Goal: Information Seeking & Learning: Learn about a topic

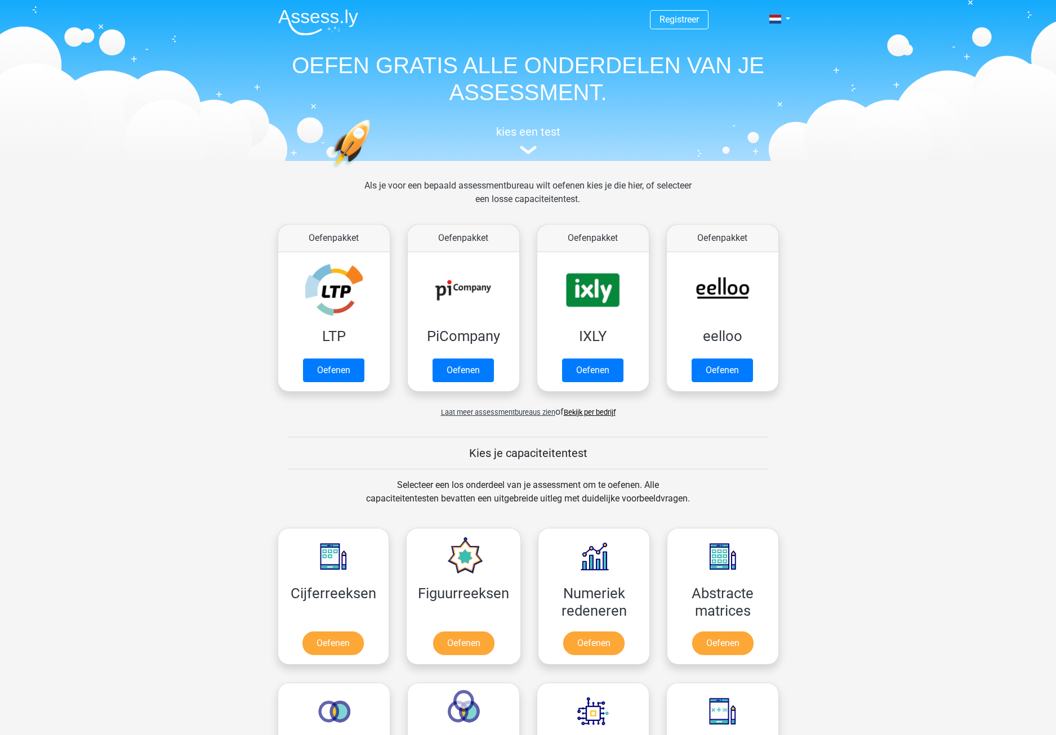
scroll to position [437, 0]
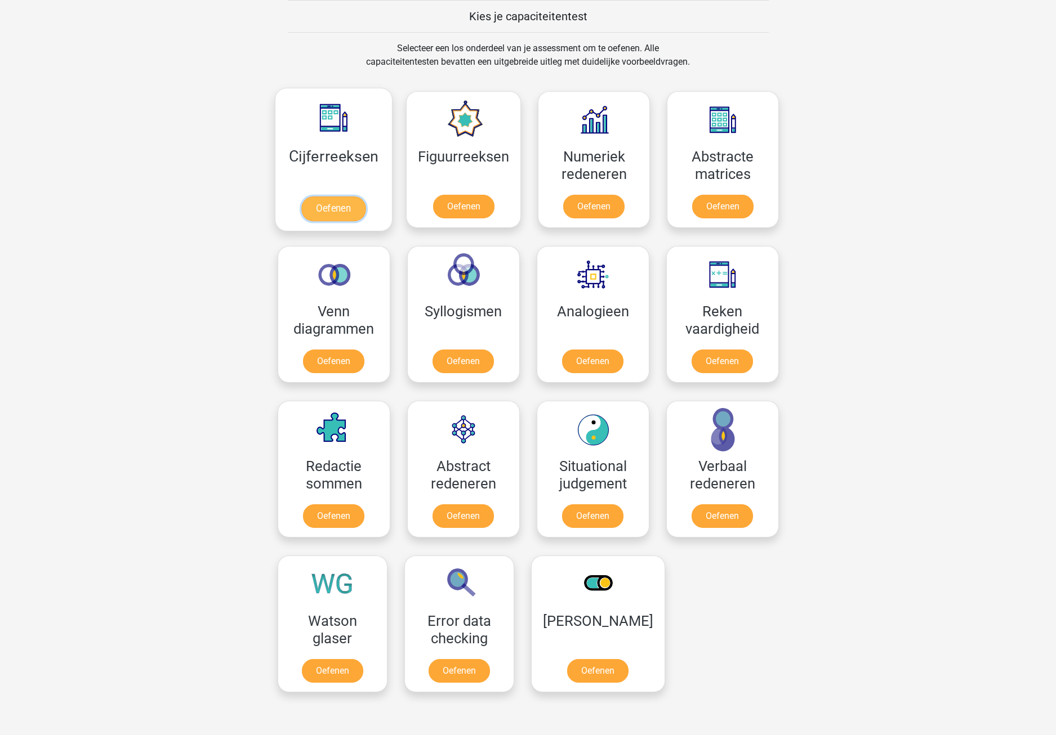
click at [336, 215] on link "Oefenen" at bounding box center [333, 208] width 64 height 25
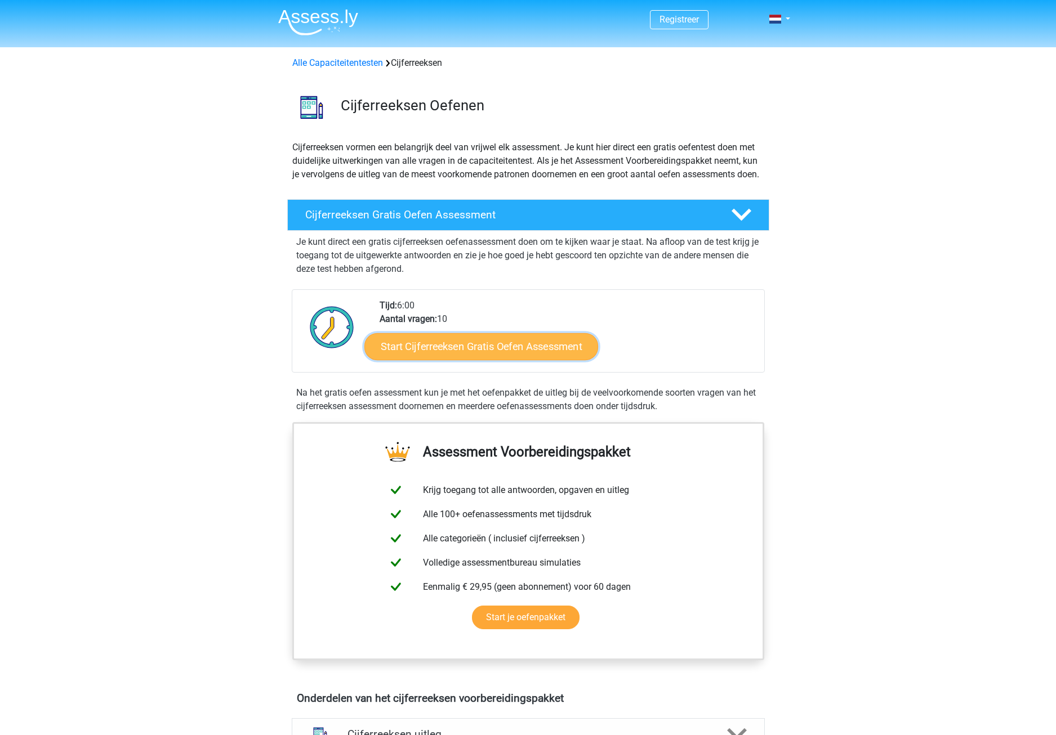
click at [477, 360] on link "Start Cijferreeksen Gratis Oefen Assessment" at bounding box center [481, 346] width 234 height 27
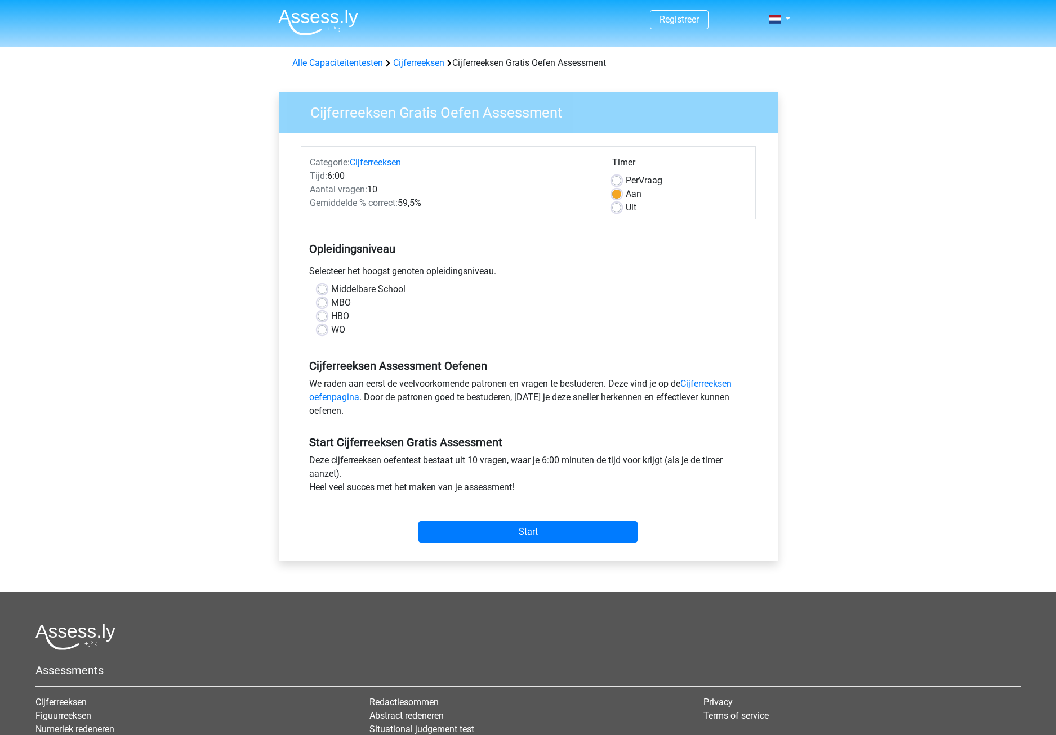
click at [331, 303] on label "MBO" at bounding box center [341, 303] width 20 height 14
click at [324, 303] on input "MBO" at bounding box center [322, 301] width 9 height 11
radio input "true"
click at [517, 527] on input "Start" at bounding box center [527, 531] width 219 height 21
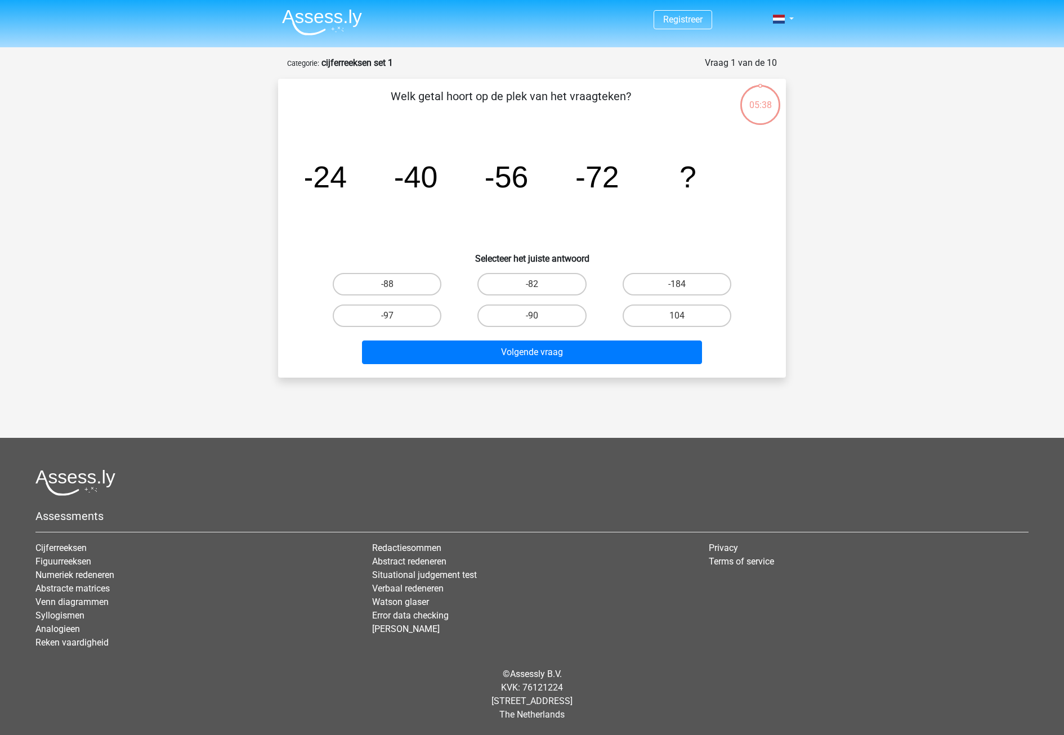
click at [390, 316] on input "-97" at bounding box center [390, 319] width 7 height 7
radio input "true"
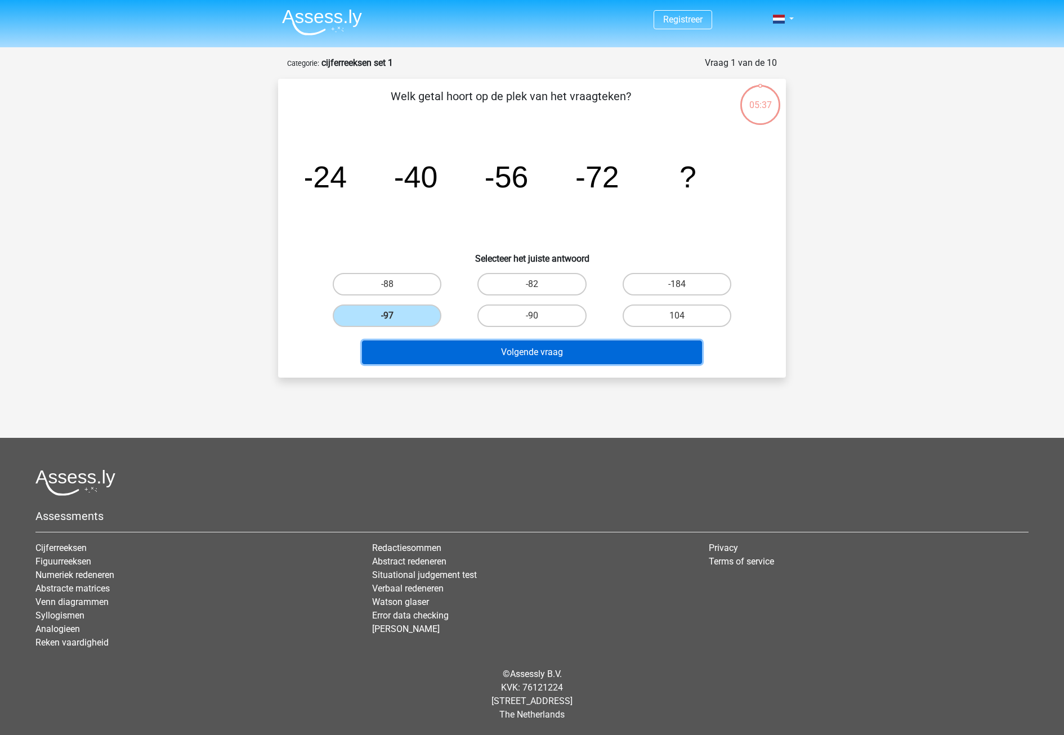
click at [497, 347] on button "Volgende vraag" at bounding box center [532, 353] width 341 height 24
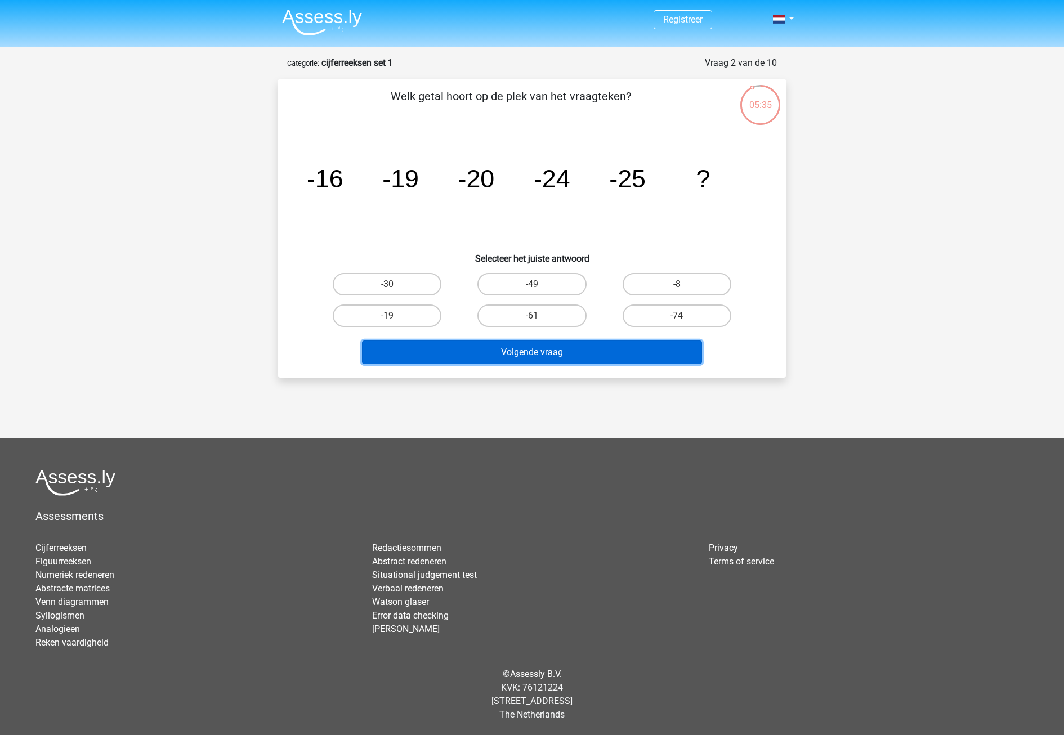
click at [575, 348] on button "Volgende vraag" at bounding box center [532, 353] width 341 height 24
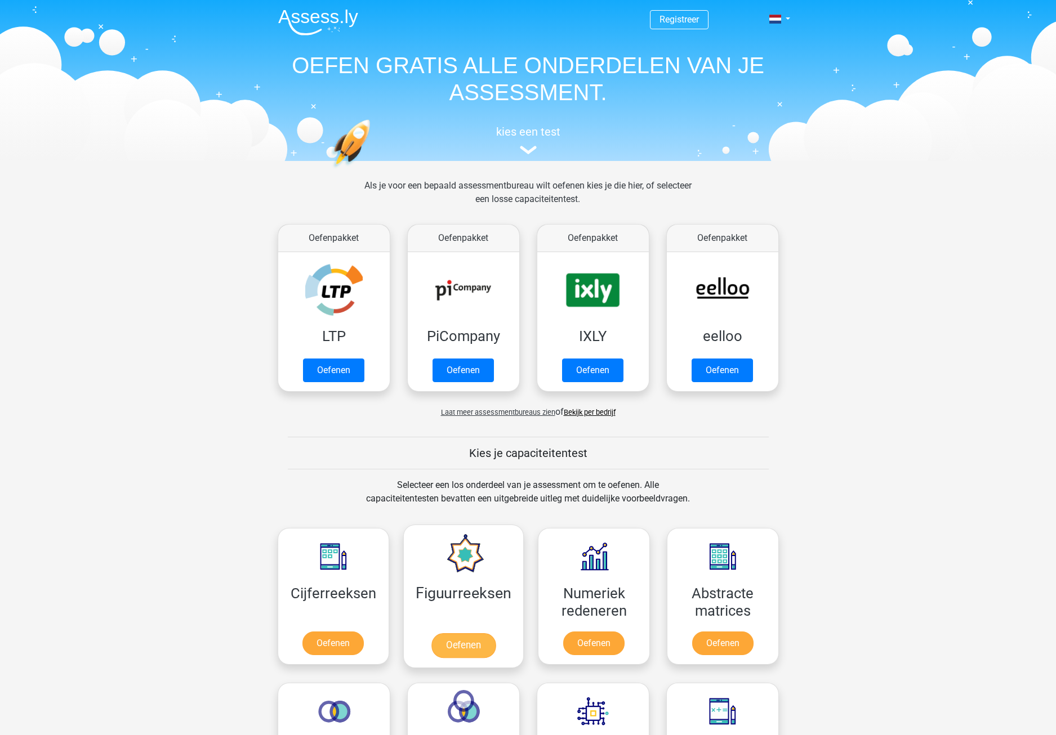
scroll to position [437, 0]
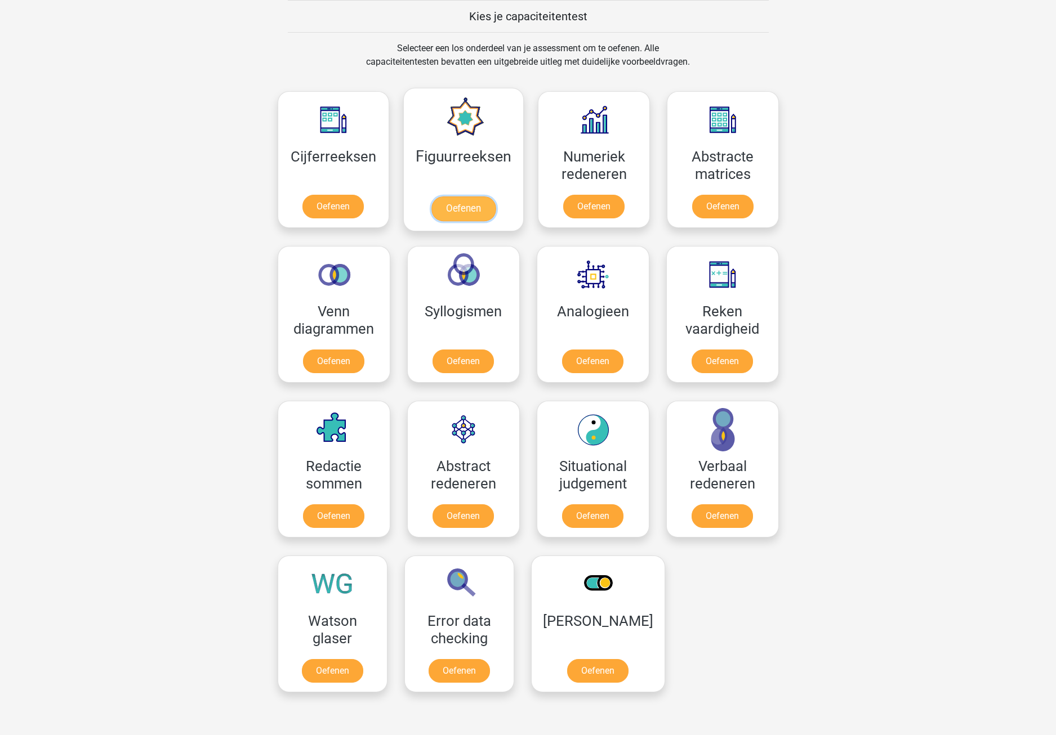
click at [461, 206] on link "Oefenen" at bounding box center [463, 208] width 64 height 25
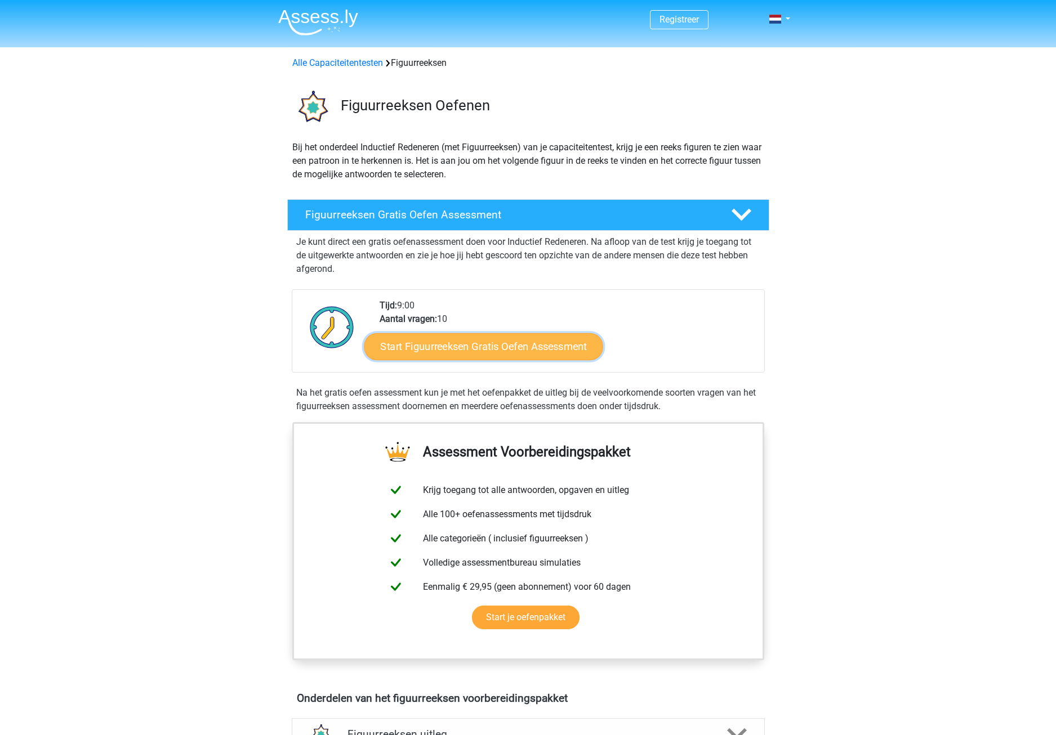
click at [489, 349] on link "Start Figuurreeksen Gratis Oefen Assessment" at bounding box center [483, 346] width 239 height 27
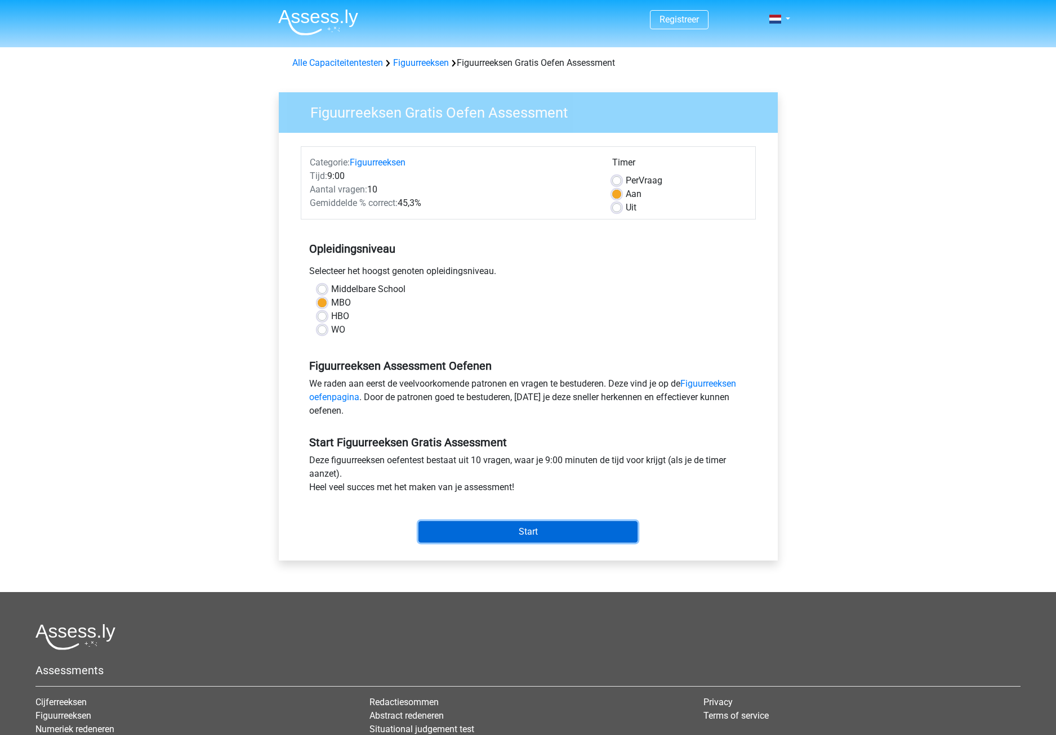
click at [552, 526] on input "Start" at bounding box center [527, 531] width 219 height 21
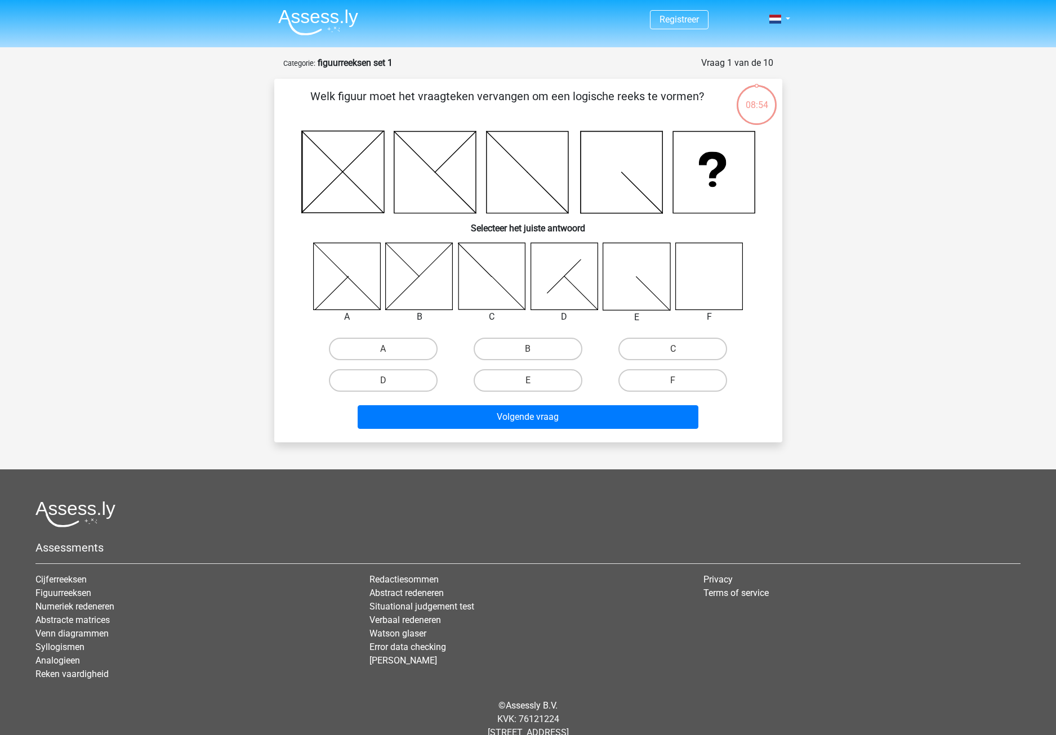
click at [724, 294] on icon at bounding box center [708, 276] width 67 height 67
click at [684, 378] on label "F" at bounding box center [672, 380] width 109 height 23
click at [680, 381] on input "F" at bounding box center [676, 384] width 7 height 7
radio input "true"
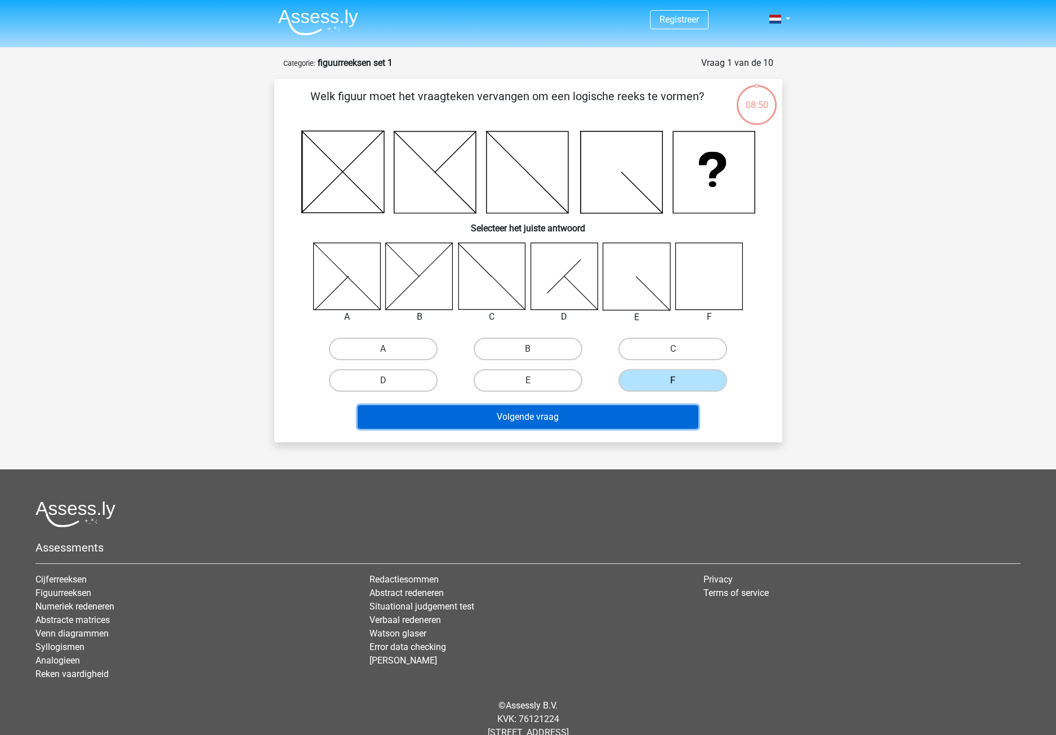
click at [611, 425] on button "Volgende vraag" at bounding box center [528, 417] width 341 height 24
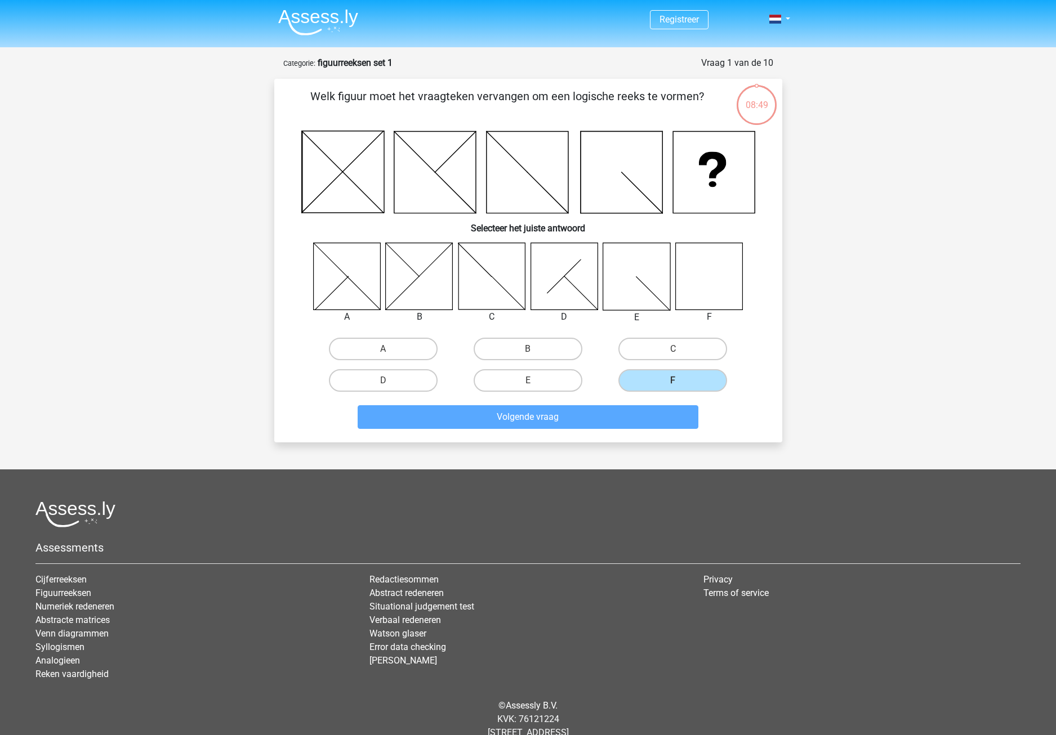
scroll to position [31, 0]
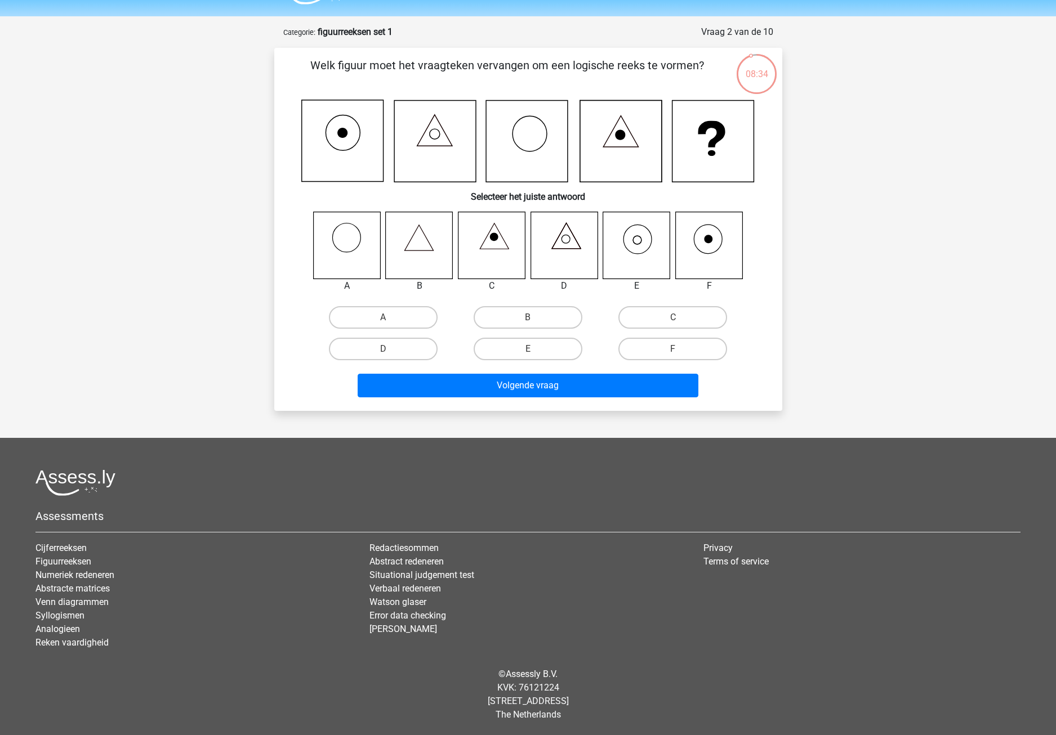
click at [638, 225] on icon at bounding box center [638, 239] width 28 height 29
click at [531, 343] on label "E" at bounding box center [527, 349] width 109 height 23
click at [531, 349] on input "E" at bounding box center [531, 352] width 7 height 7
radio input "true"
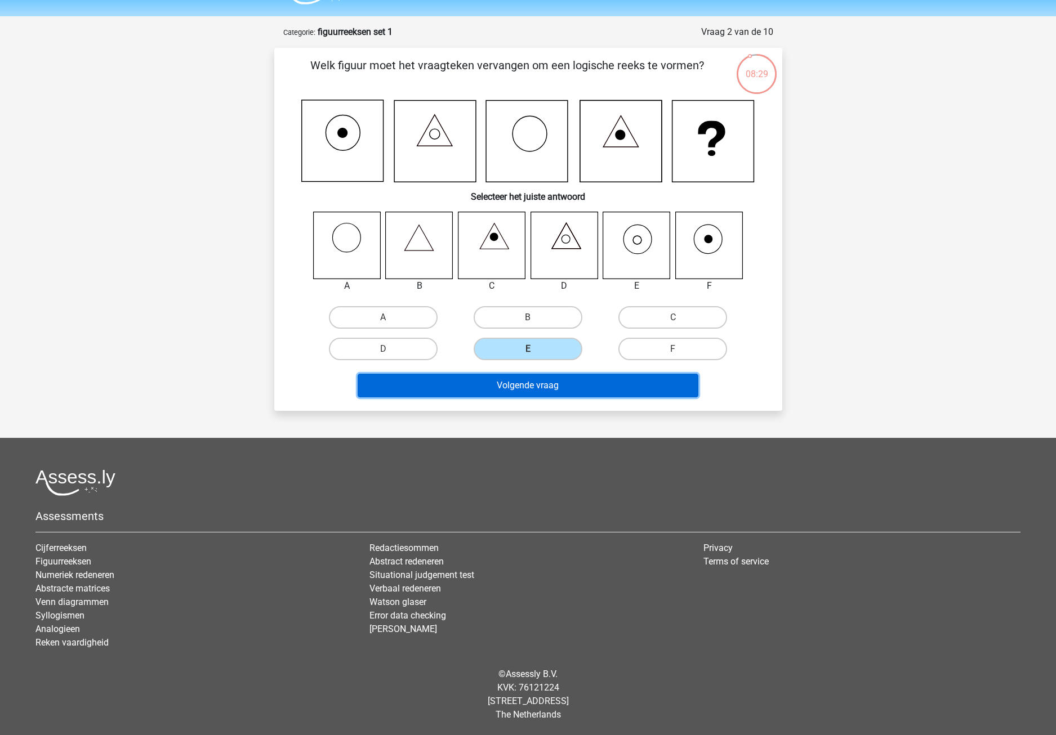
click at [539, 392] on button "Volgende vraag" at bounding box center [528, 386] width 341 height 24
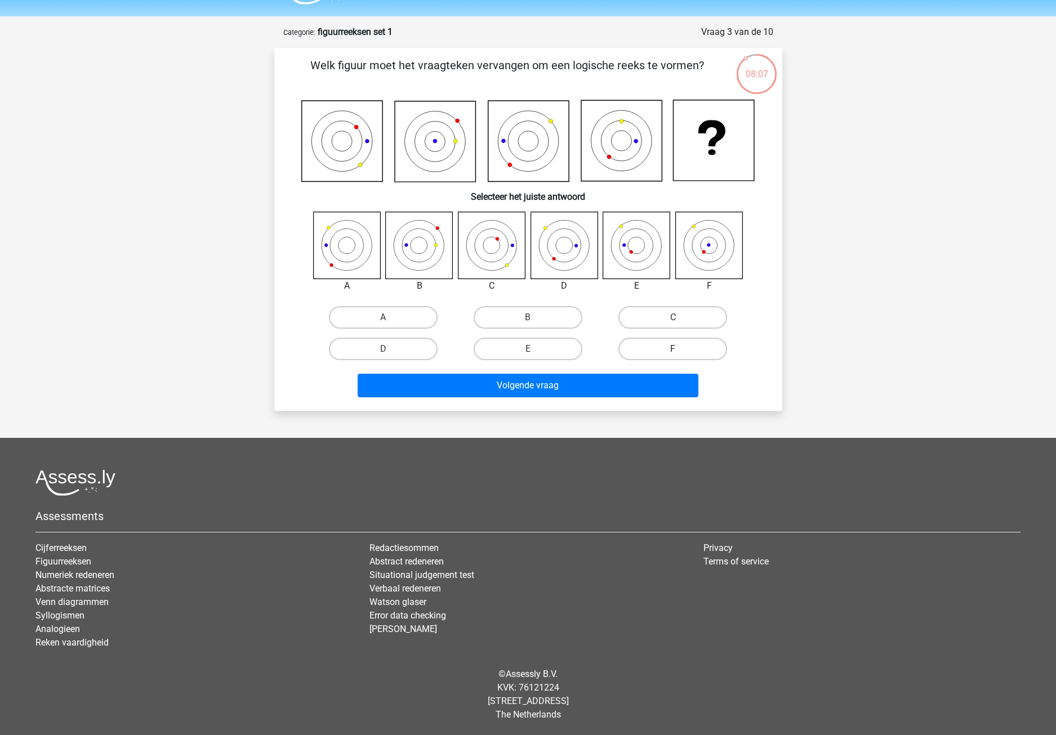
click at [671, 339] on label "F" at bounding box center [672, 349] width 109 height 23
click at [673, 349] on input "F" at bounding box center [676, 352] width 7 height 7
radio input "true"
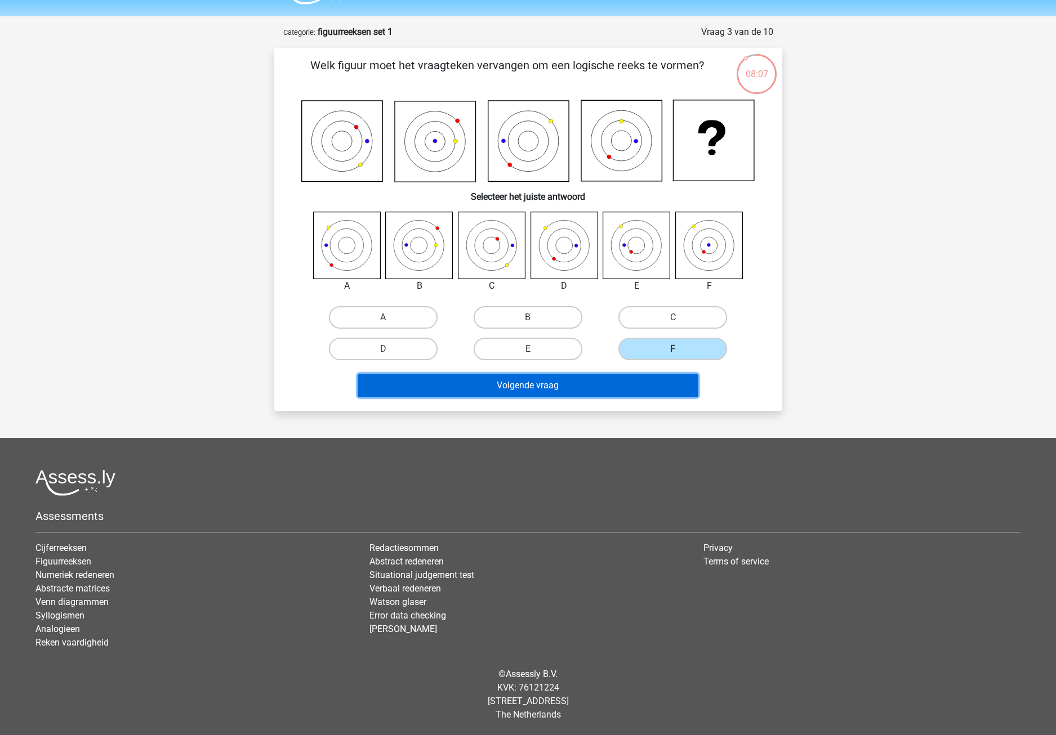
click at [635, 387] on button "Volgende vraag" at bounding box center [528, 386] width 341 height 24
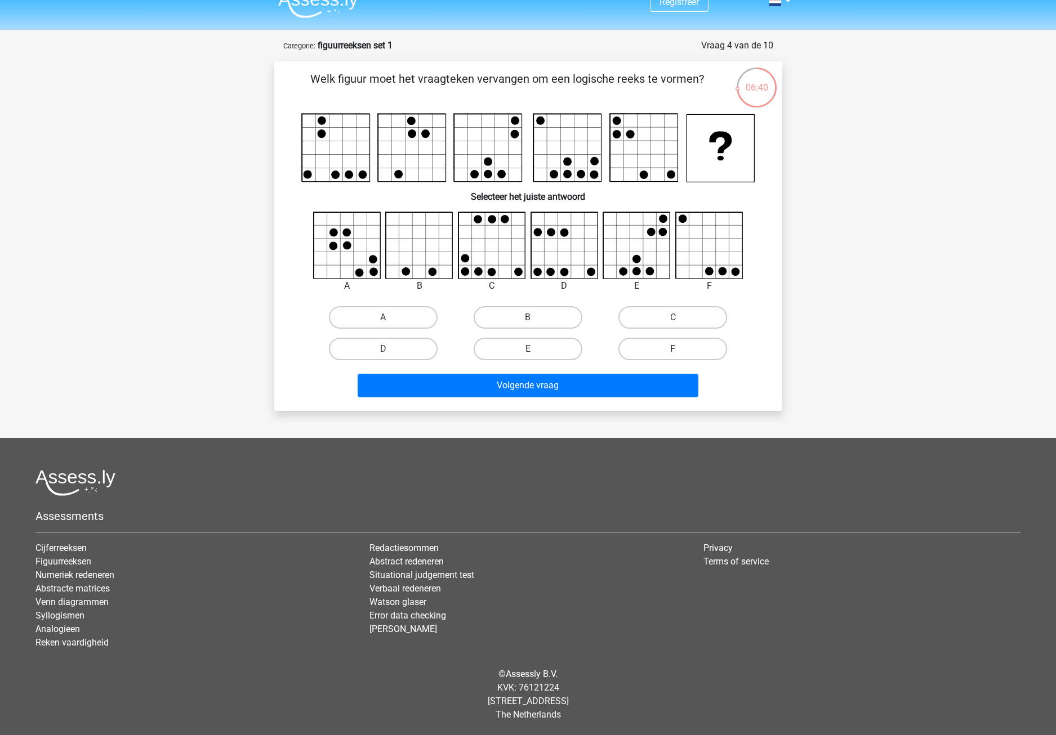
click at [664, 346] on label "F" at bounding box center [672, 349] width 109 height 23
click at [673, 349] on input "F" at bounding box center [676, 352] width 7 height 7
radio input "true"
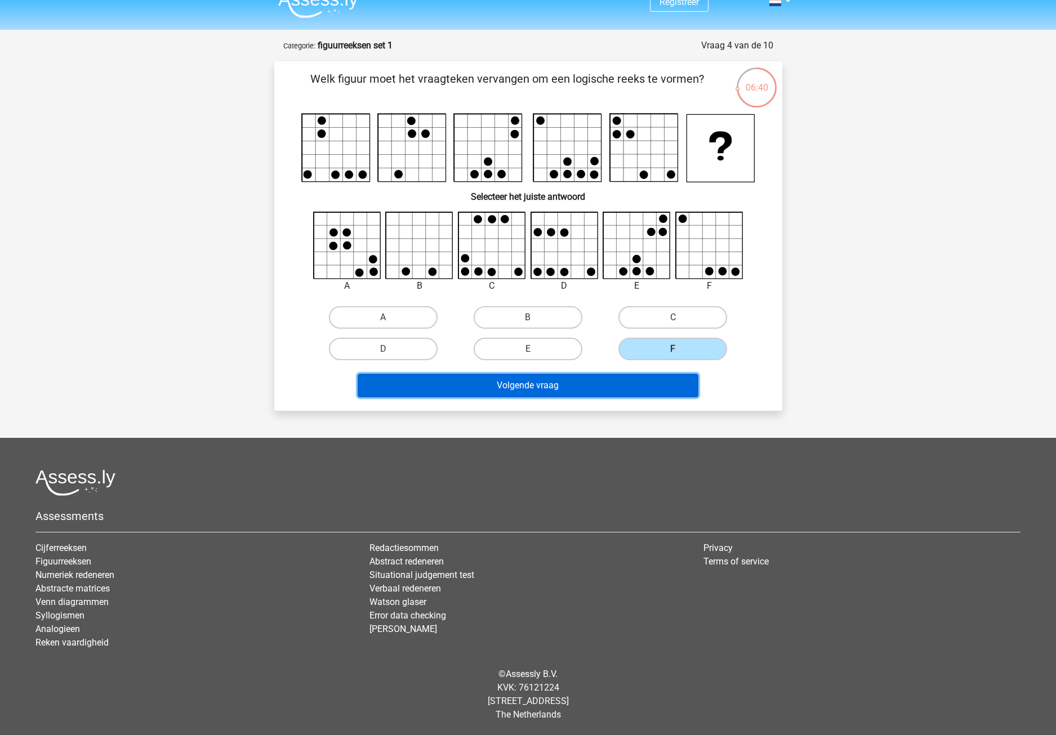
click at [616, 379] on button "Volgende vraag" at bounding box center [528, 386] width 341 height 24
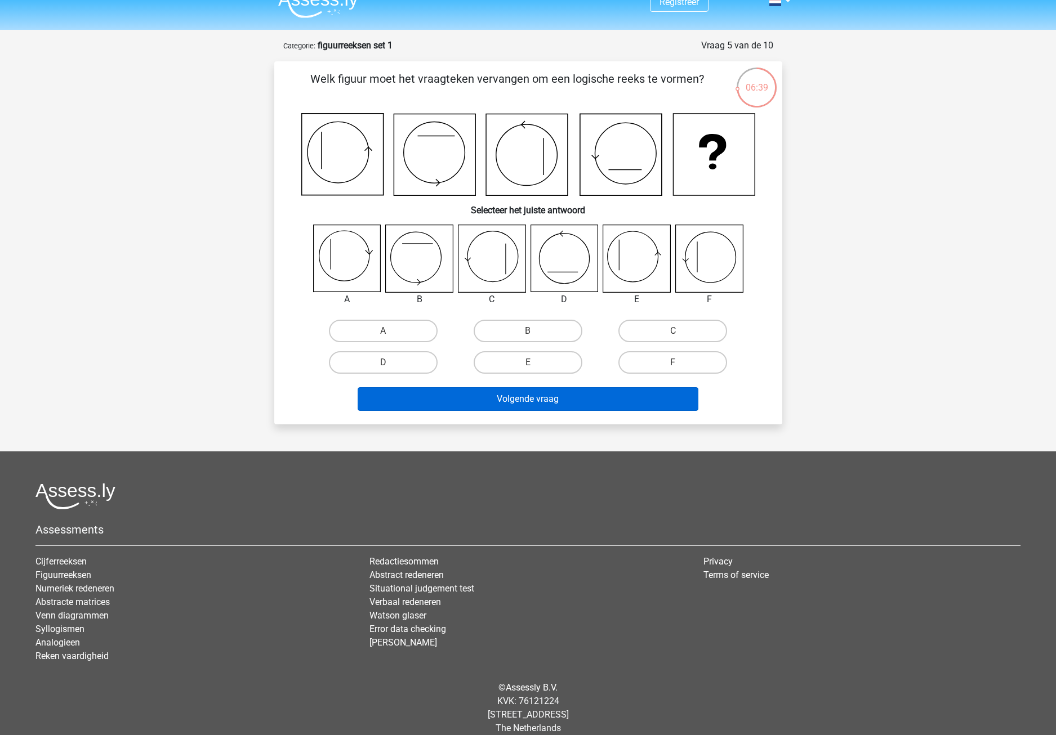
scroll to position [31, 0]
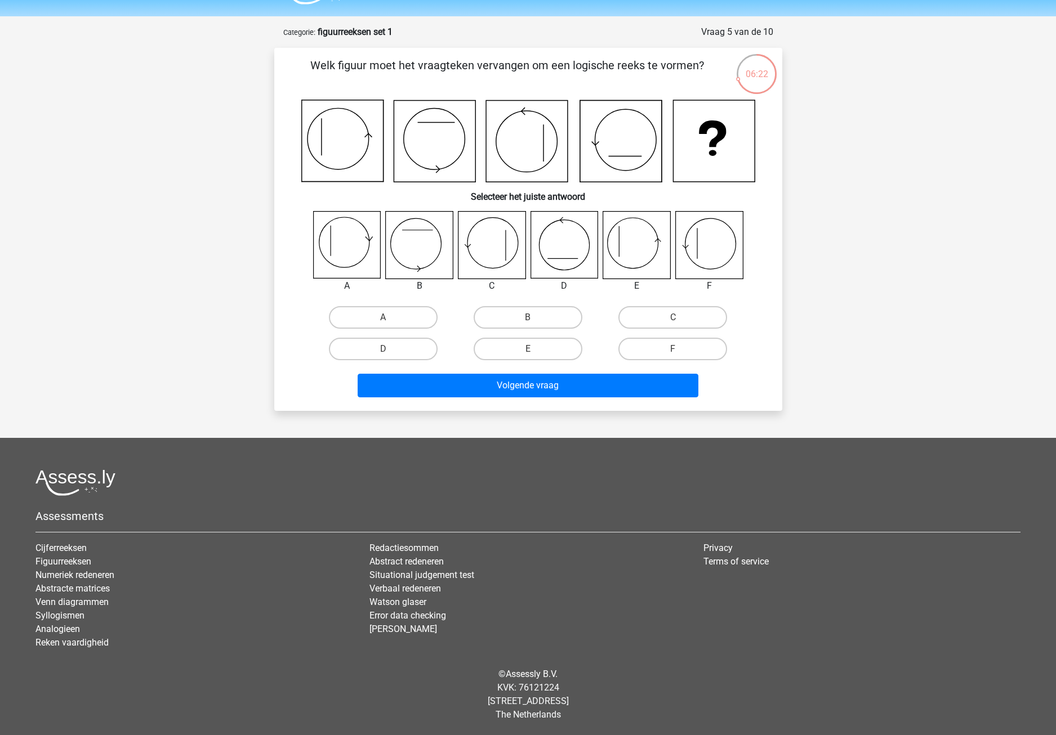
drag, startPoint x: 693, startPoint y: 240, endPoint x: 694, endPoint y: 260, distance: 20.3
click at [693, 240] on icon at bounding box center [708, 245] width 67 height 67
click at [620, 245] on icon at bounding box center [636, 245] width 67 height 67
click at [523, 342] on label "E" at bounding box center [527, 349] width 109 height 23
click at [528, 349] on input "E" at bounding box center [531, 352] width 7 height 7
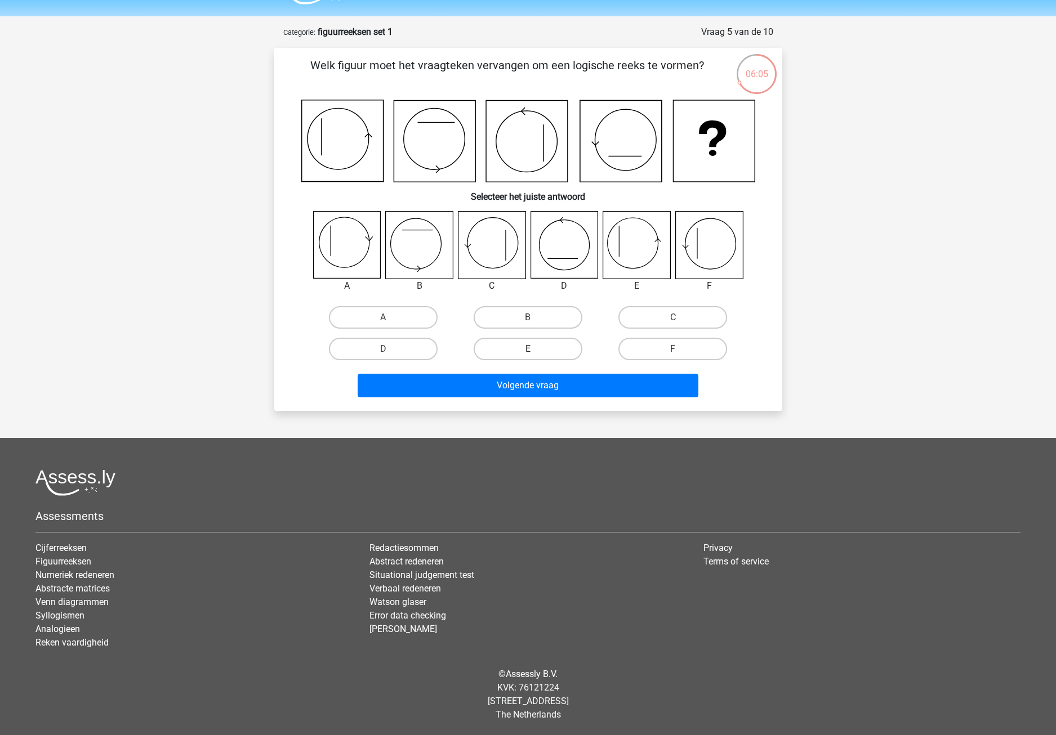
radio input "true"
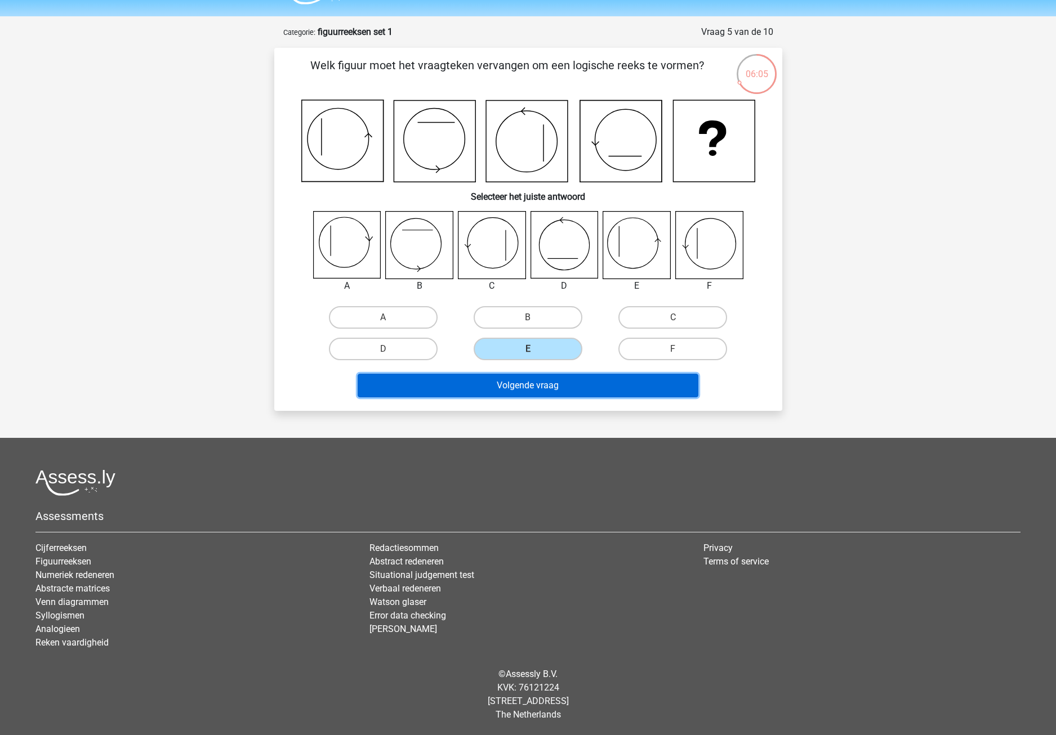
click at [555, 384] on button "Volgende vraag" at bounding box center [528, 386] width 341 height 24
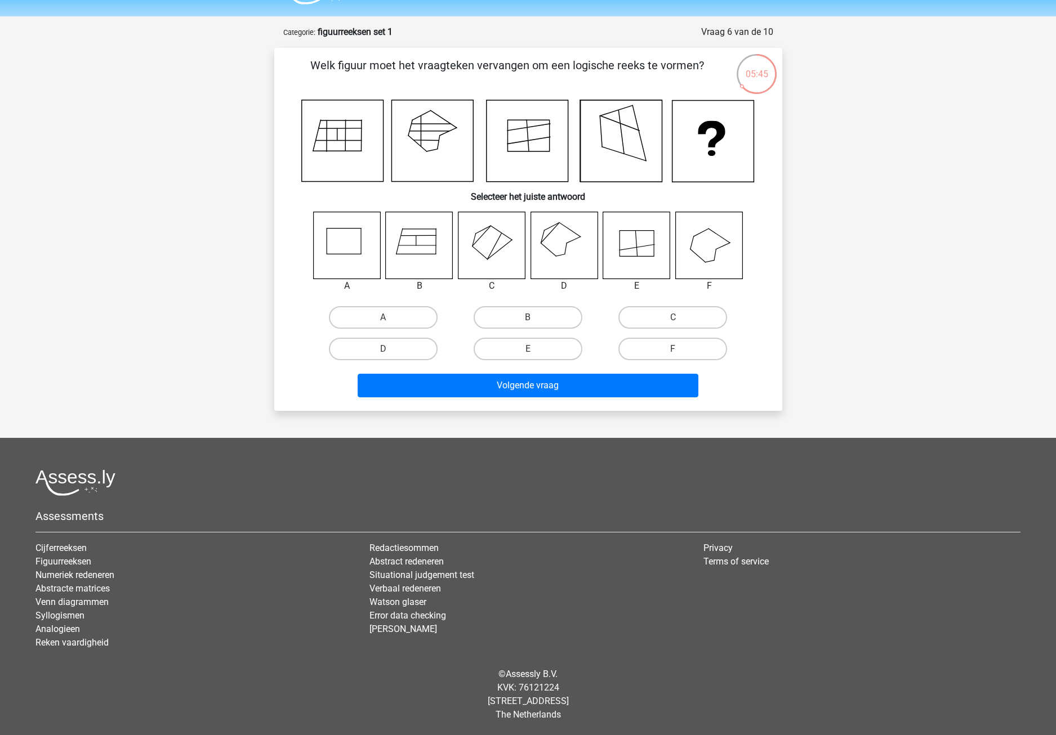
click at [577, 249] on icon at bounding box center [563, 245] width 67 height 67
click at [426, 350] on label "D" at bounding box center [383, 349] width 109 height 23
click at [390, 350] on input "D" at bounding box center [386, 352] width 7 height 7
radio input "true"
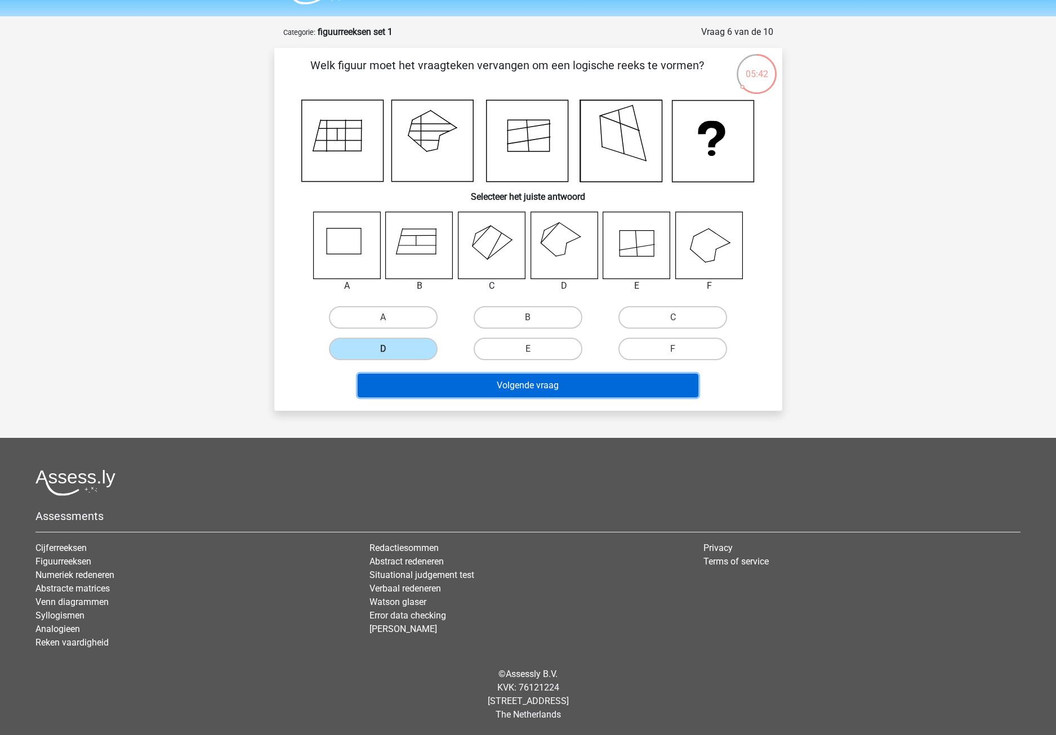
click at [473, 381] on button "Volgende vraag" at bounding box center [528, 386] width 341 height 24
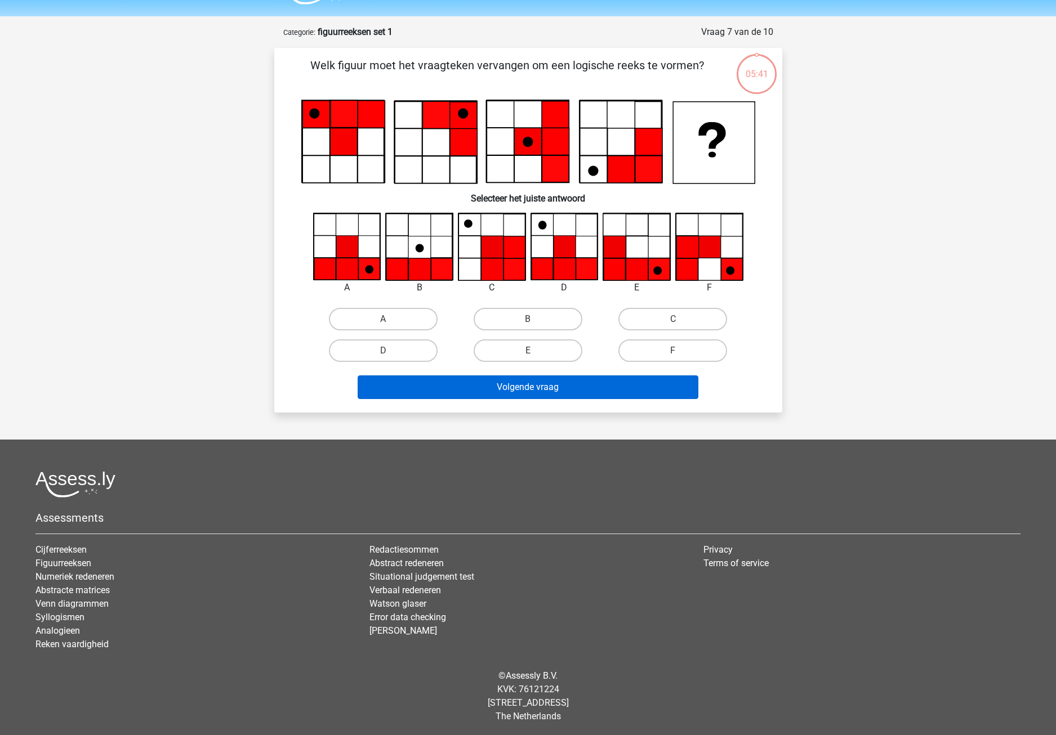
scroll to position [33, 0]
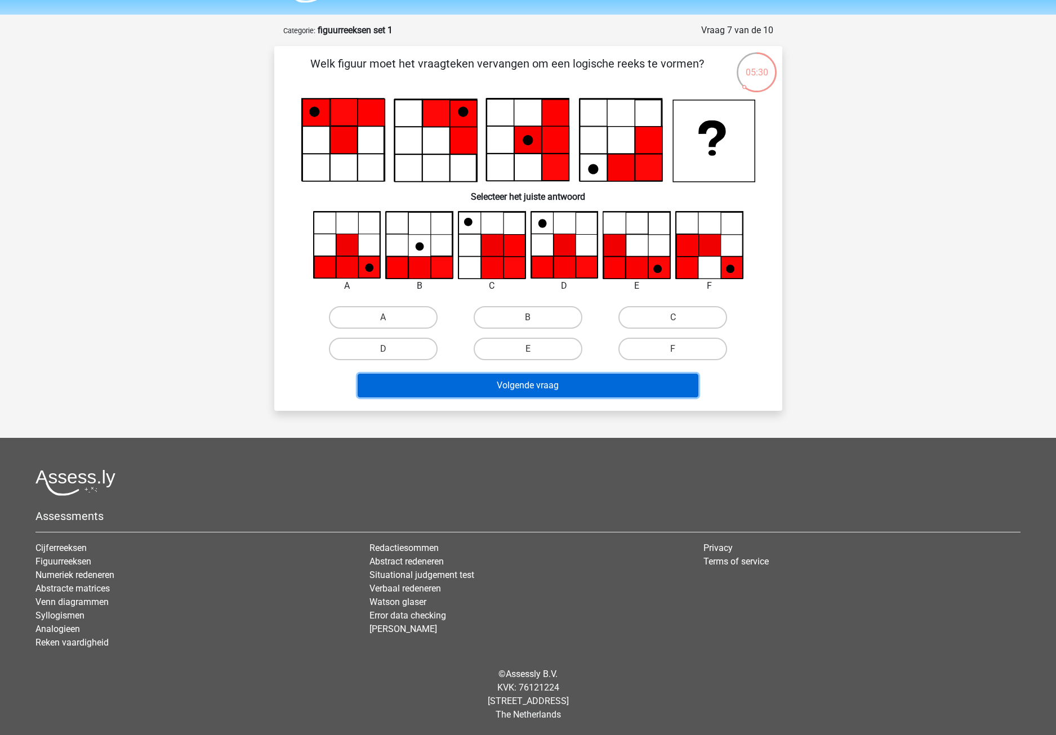
click at [527, 387] on button "Volgende vraag" at bounding box center [528, 386] width 341 height 24
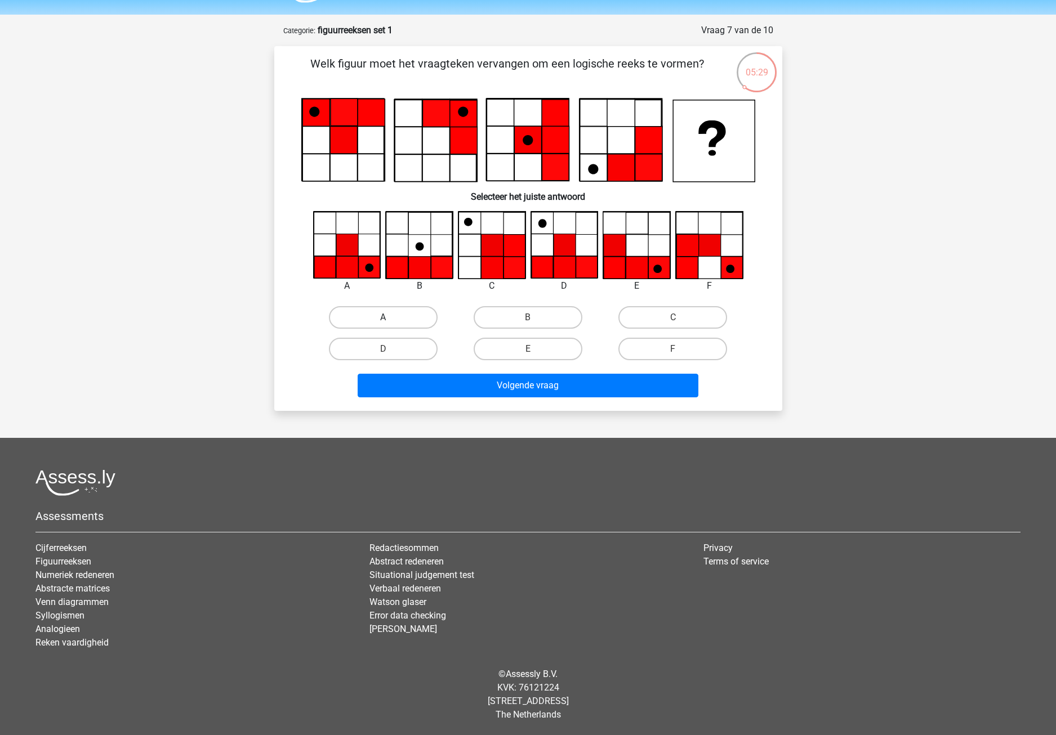
click at [394, 317] on label "A" at bounding box center [383, 317] width 109 height 23
click at [390, 318] on input "A" at bounding box center [386, 321] width 7 height 7
radio input "true"
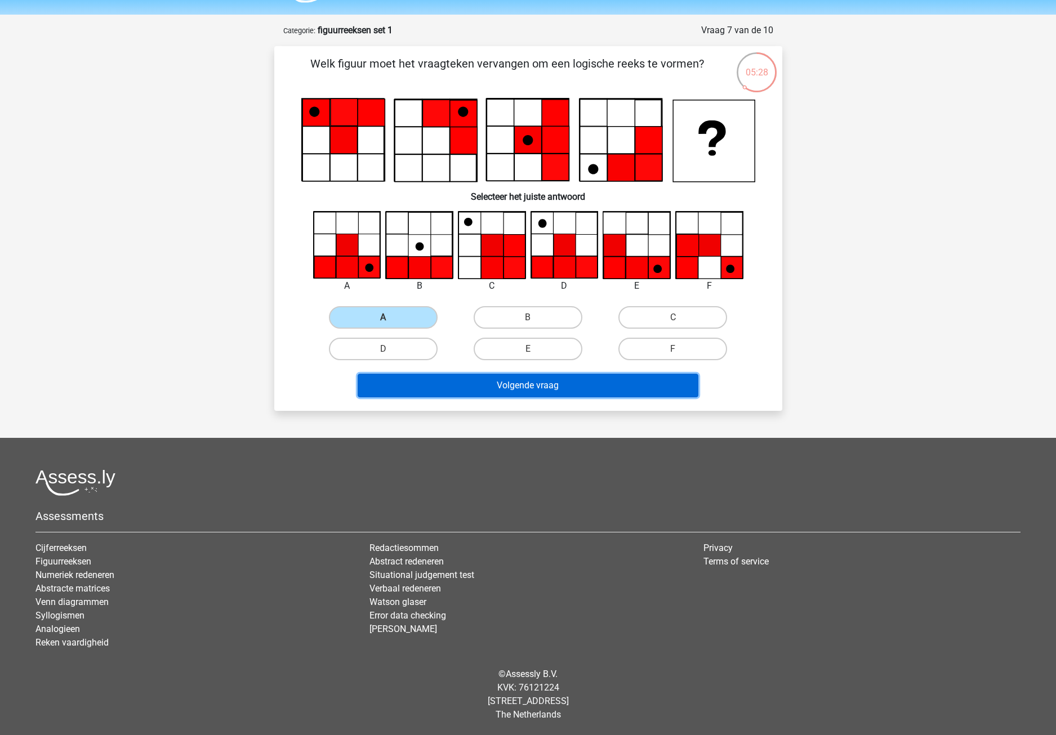
click at [488, 388] on button "Volgende vraag" at bounding box center [528, 386] width 341 height 24
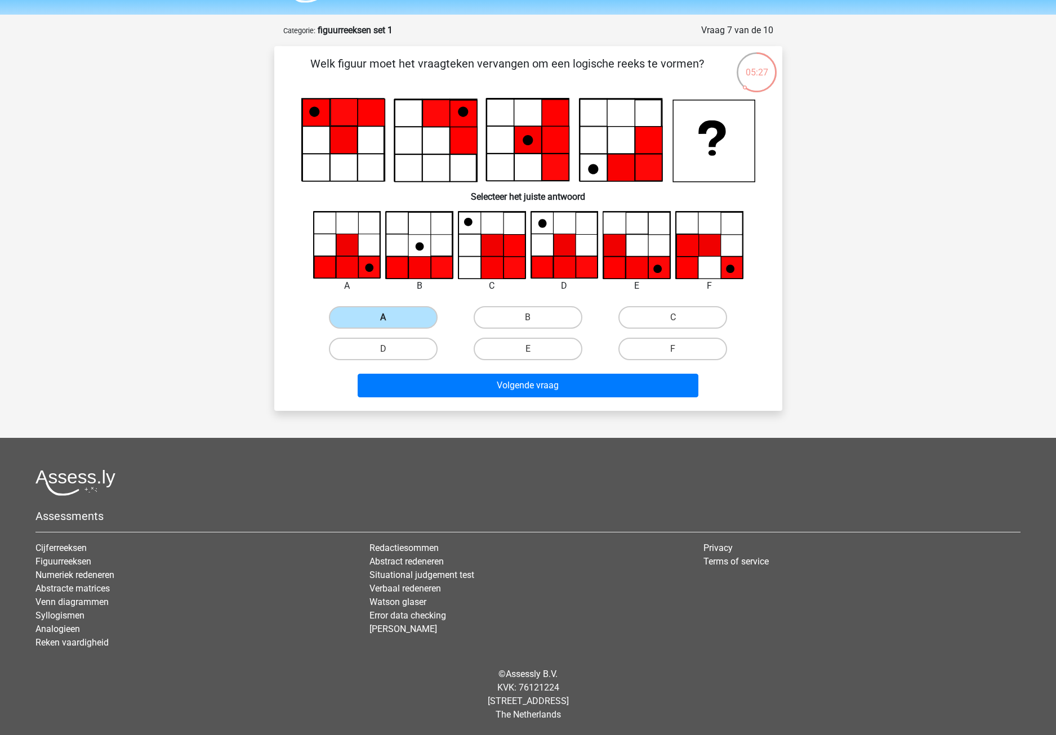
click at [410, 317] on label "A" at bounding box center [383, 317] width 109 height 23
click at [390, 318] on input "A" at bounding box center [386, 321] width 7 height 7
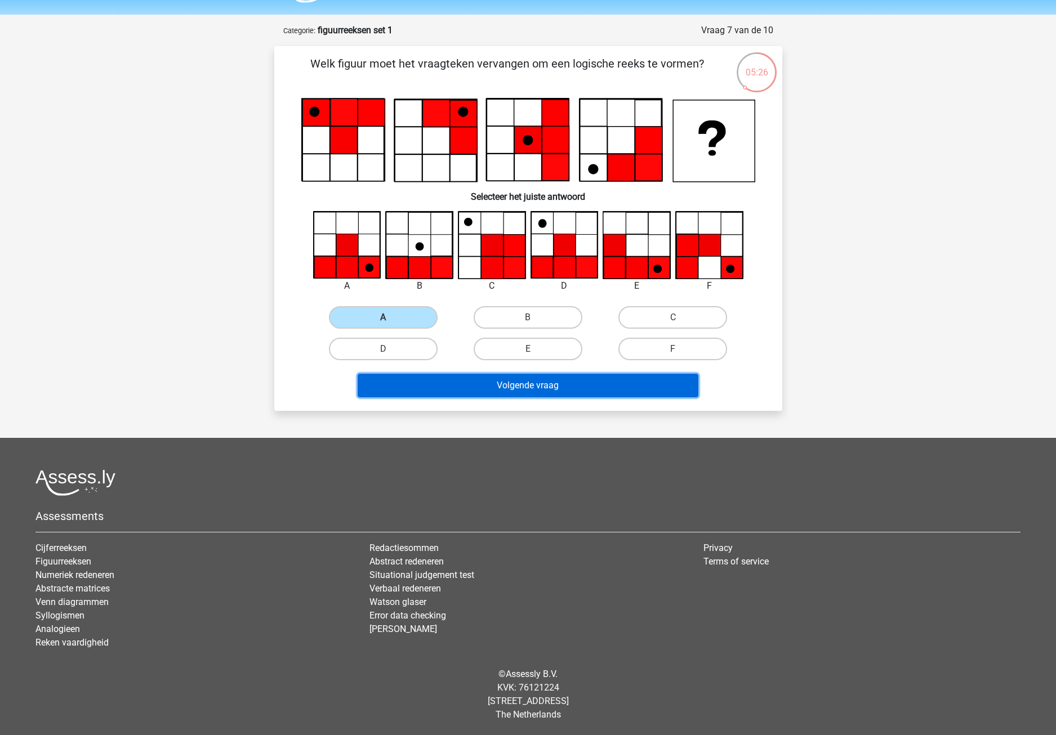
click at [483, 381] on button "Volgende vraag" at bounding box center [528, 386] width 341 height 24
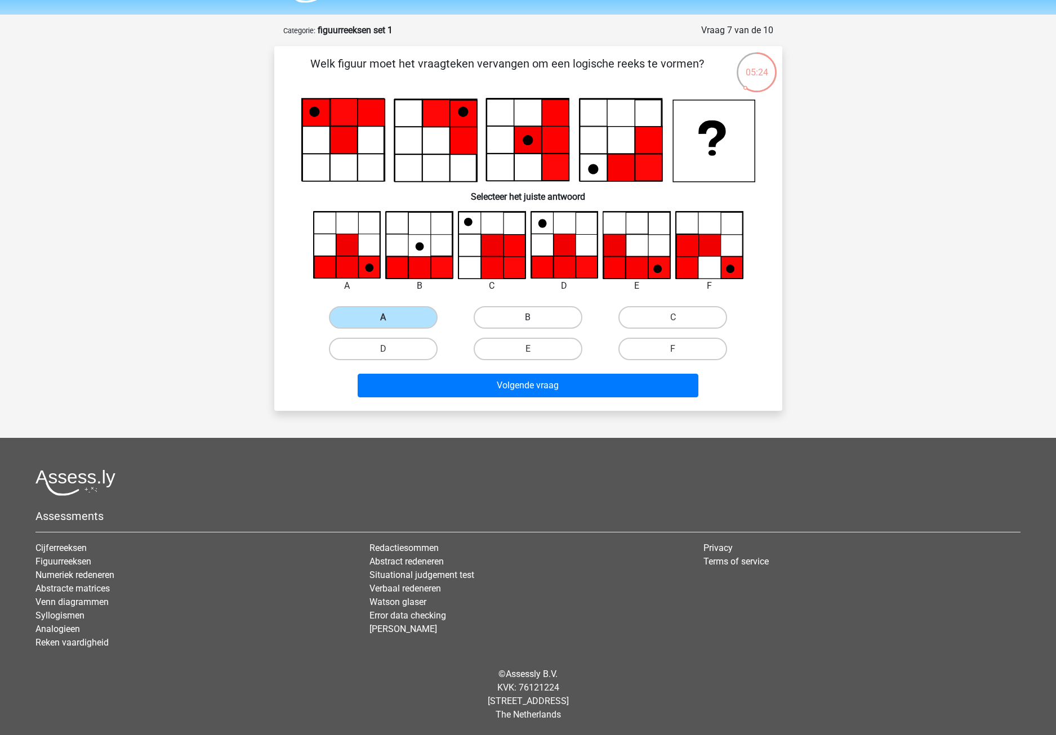
click at [526, 326] on label "B" at bounding box center [527, 317] width 109 height 23
click at [528, 325] on input "B" at bounding box center [531, 321] width 7 height 7
radio input "true"
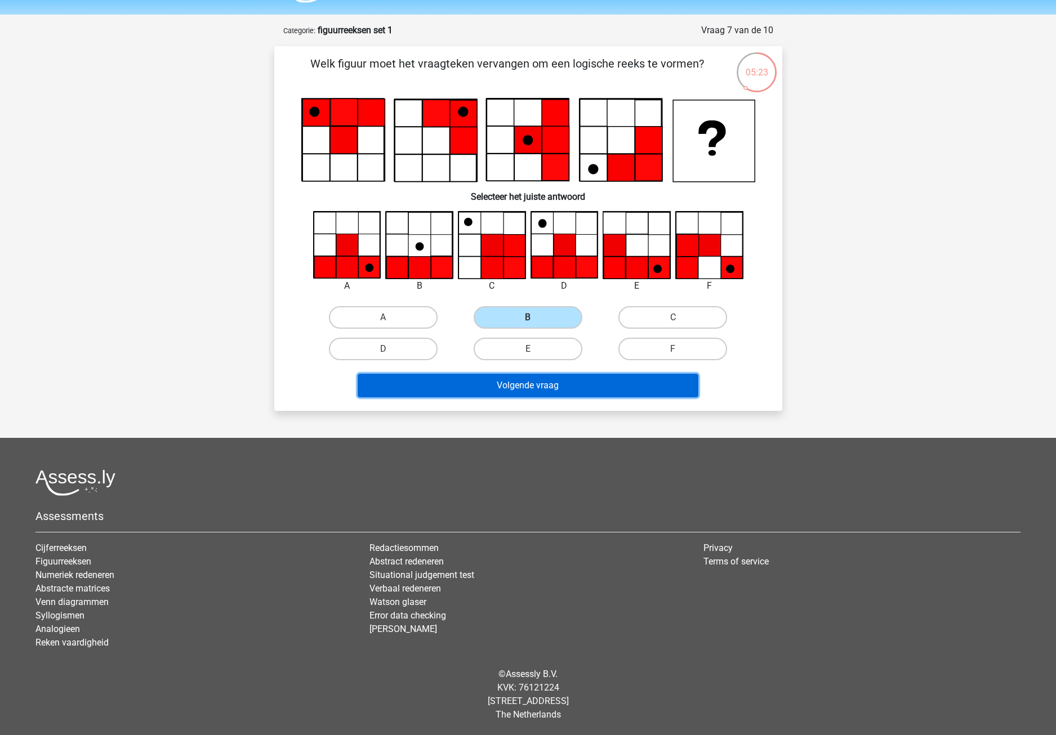
click at [526, 378] on button "Volgende vraag" at bounding box center [528, 386] width 341 height 24
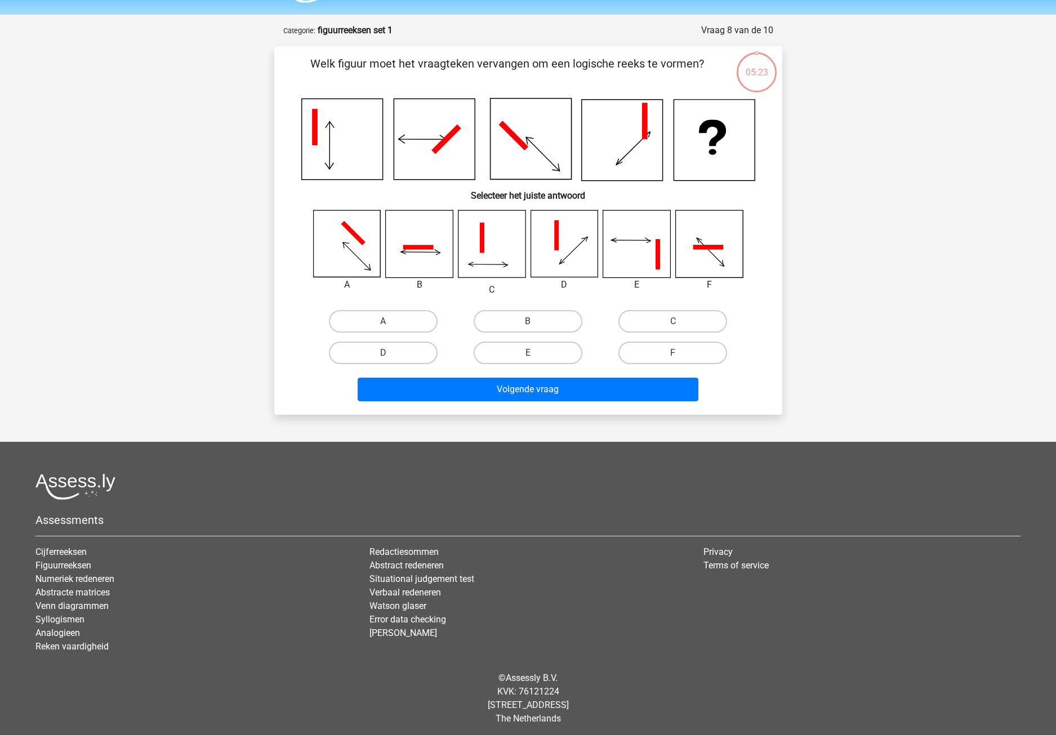
scroll to position [37, 0]
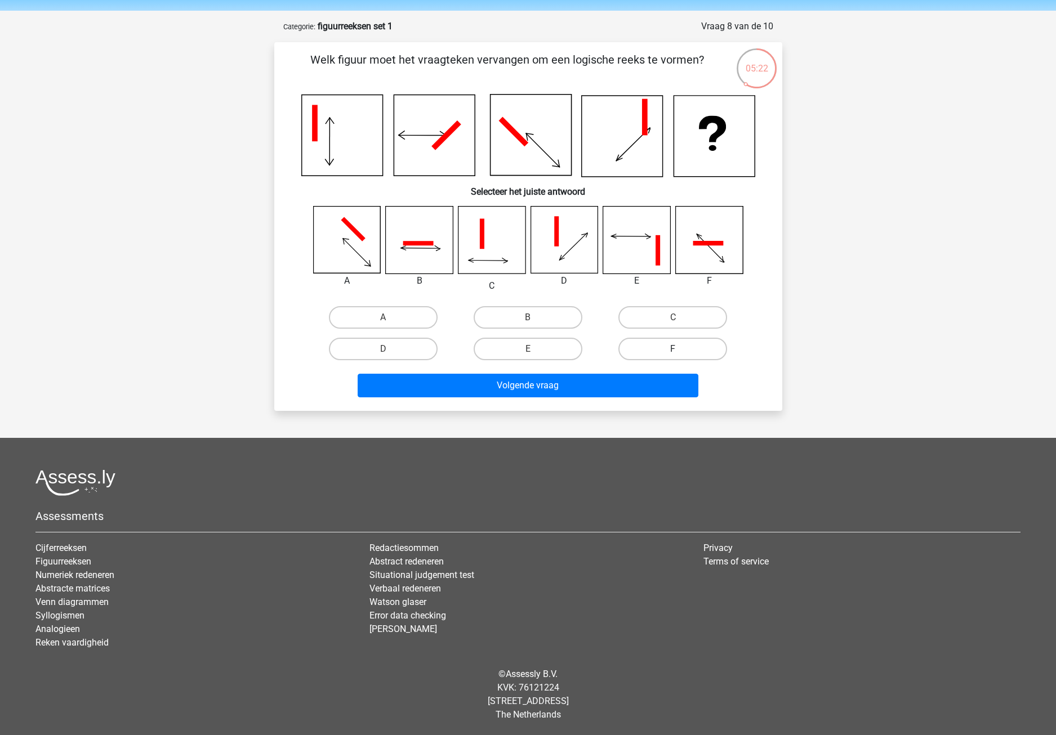
click at [651, 355] on label "F" at bounding box center [672, 349] width 109 height 23
click at [673, 355] on input "F" at bounding box center [676, 352] width 7 height 7
radio input "true"
click at [623, 368] on div "Volgende vraag" at bounding box center [528, 383] width 472 height 37
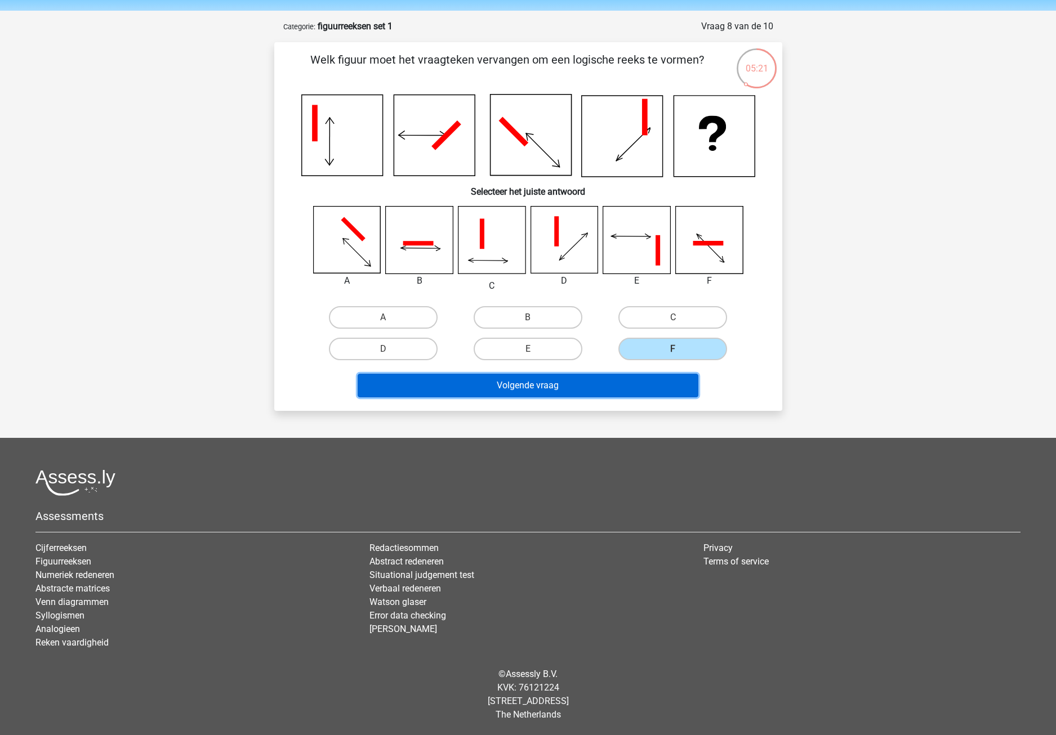
click at [614, 382] on button "Volgende vraag" at bounding box center [528, 386] width 341 height 24
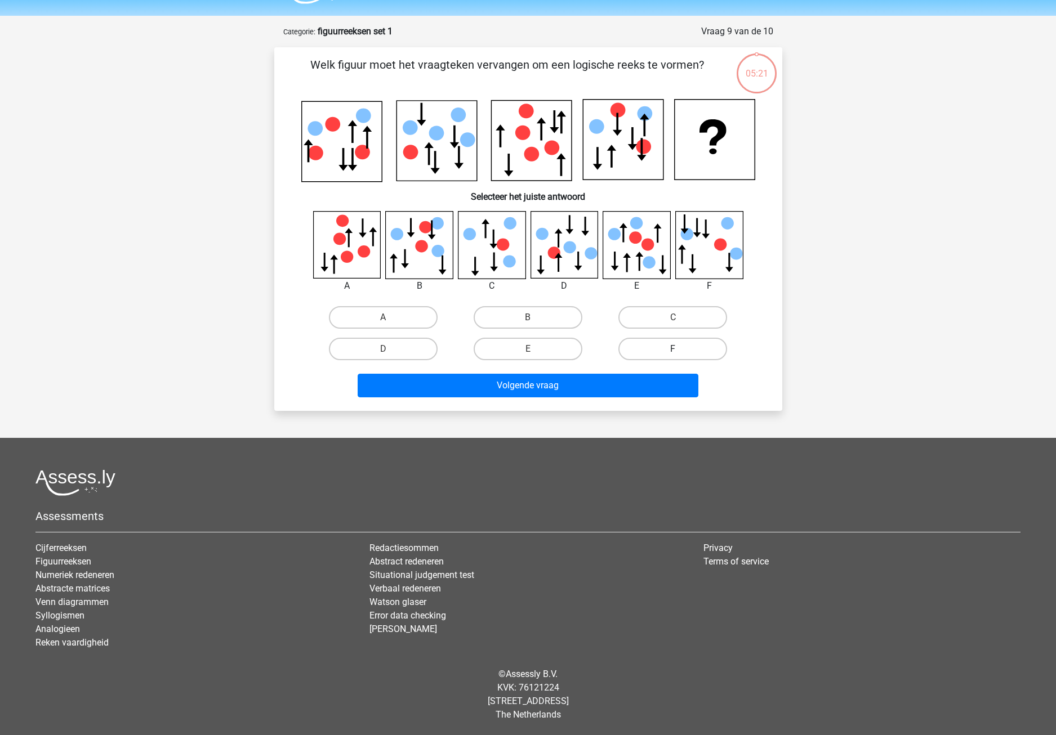
click at [656, 338] on label "F" at bounding box center [672, 349] width 109 height 23
click at [673, 349] on input "F" at bounding box center [676, 352] width 7 height 7
radio input "true"
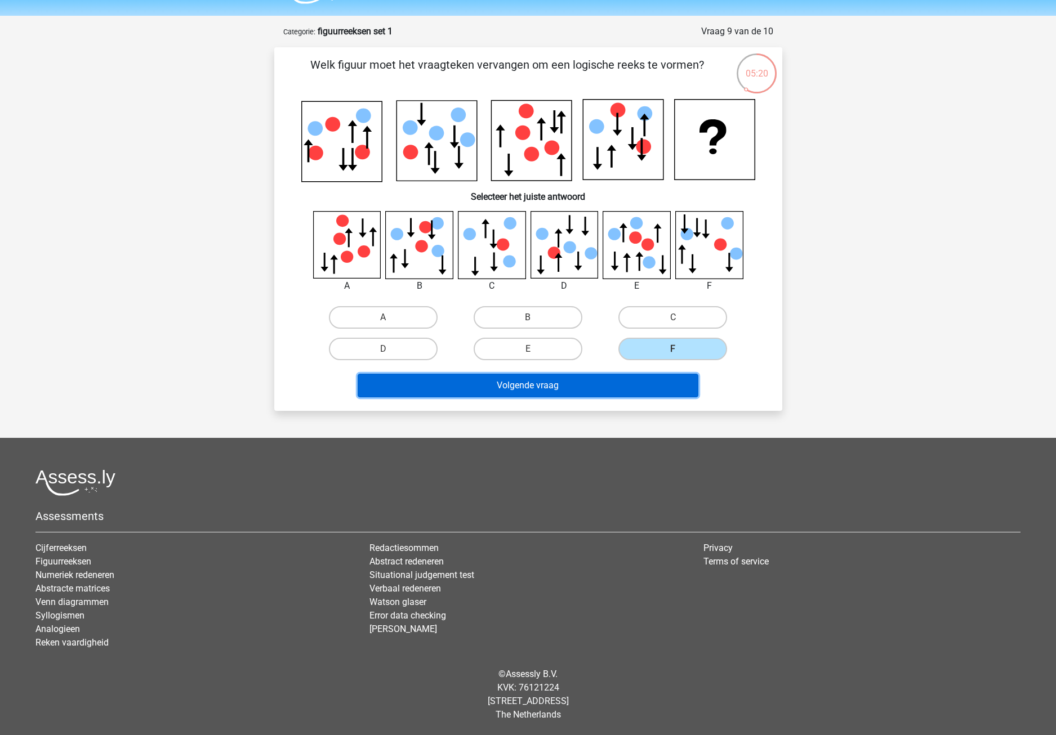
click at [615, 380] on button "Volgende vraag" at bounding box center [528, 386] width 341 height 24
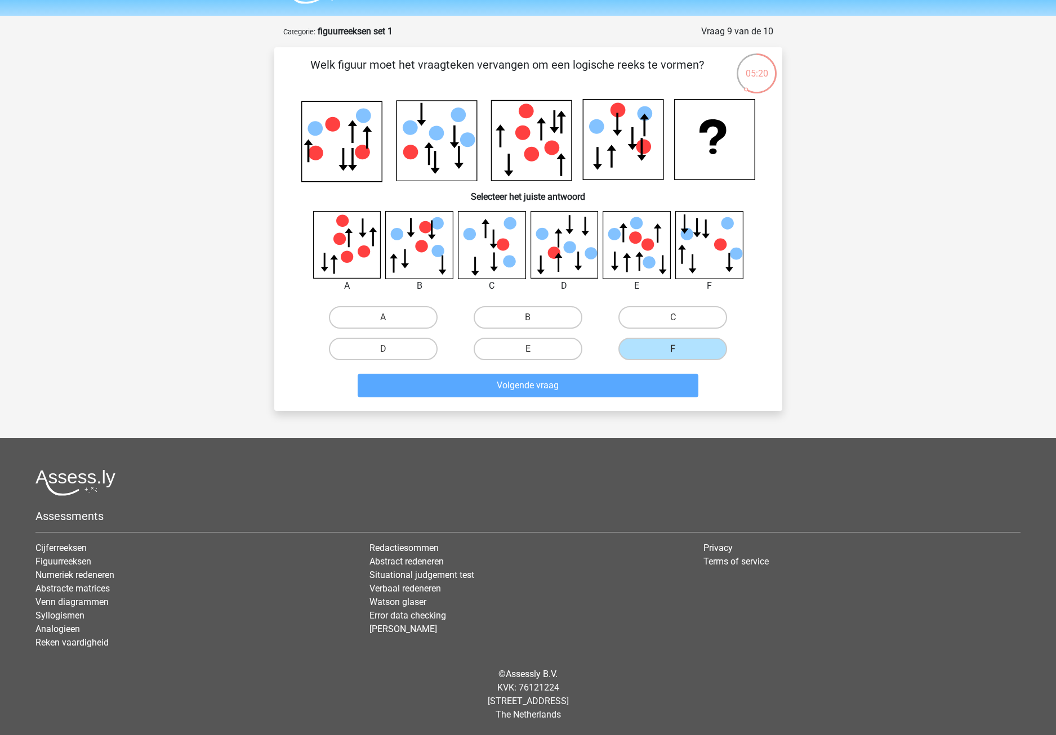
scroll to position [17, 0]
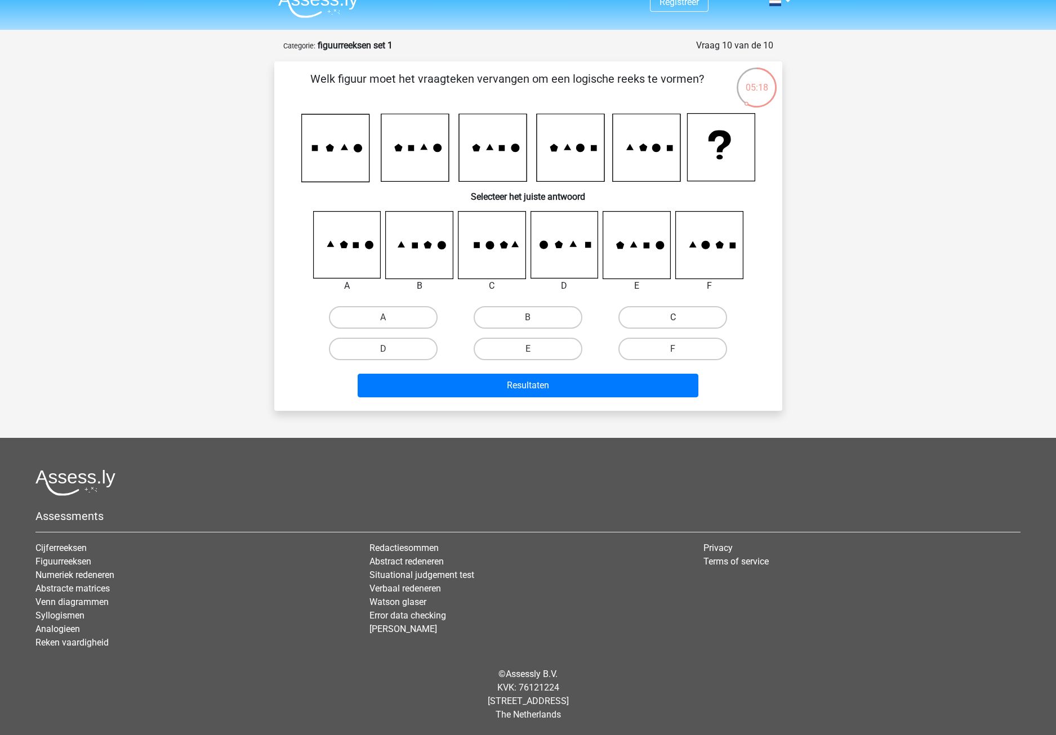
click at [683, 319] on label "C" at bounding box center [672, 317] width 109 height 23
click at [680, 319] on input "C" at bounding box center [676, 321] width 7 height 7
radio input "true"
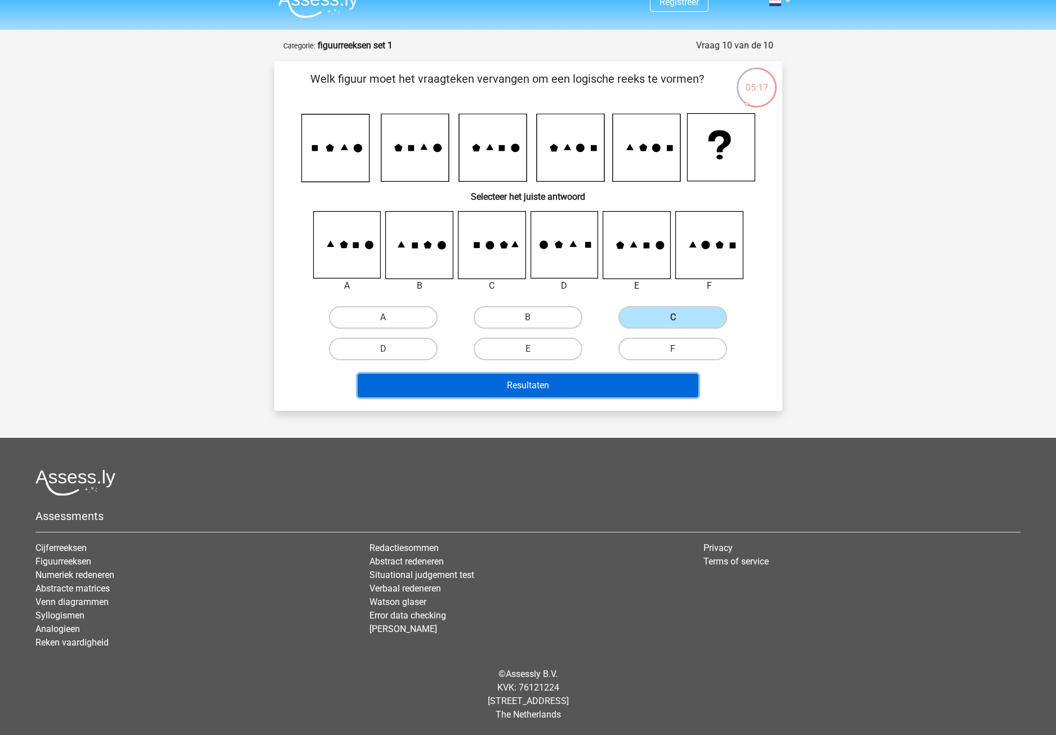
click at [575, 390] on button "Resultaten" at bounding box center [528, 386] width 341 height 24
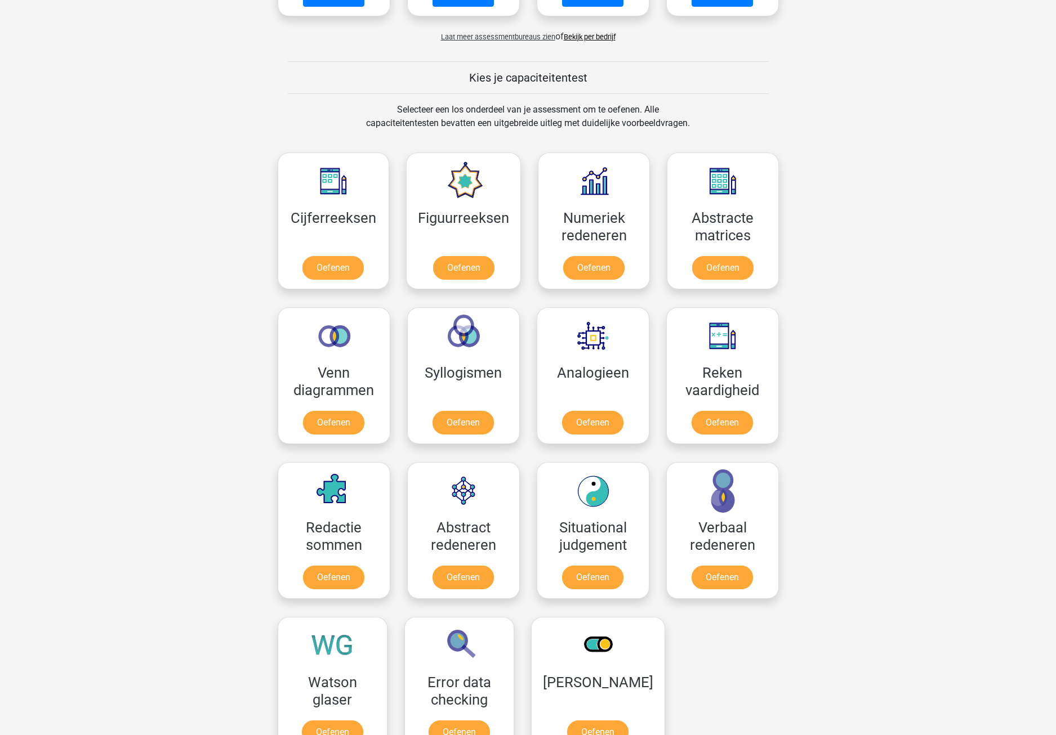
scroll to position [394, 0]
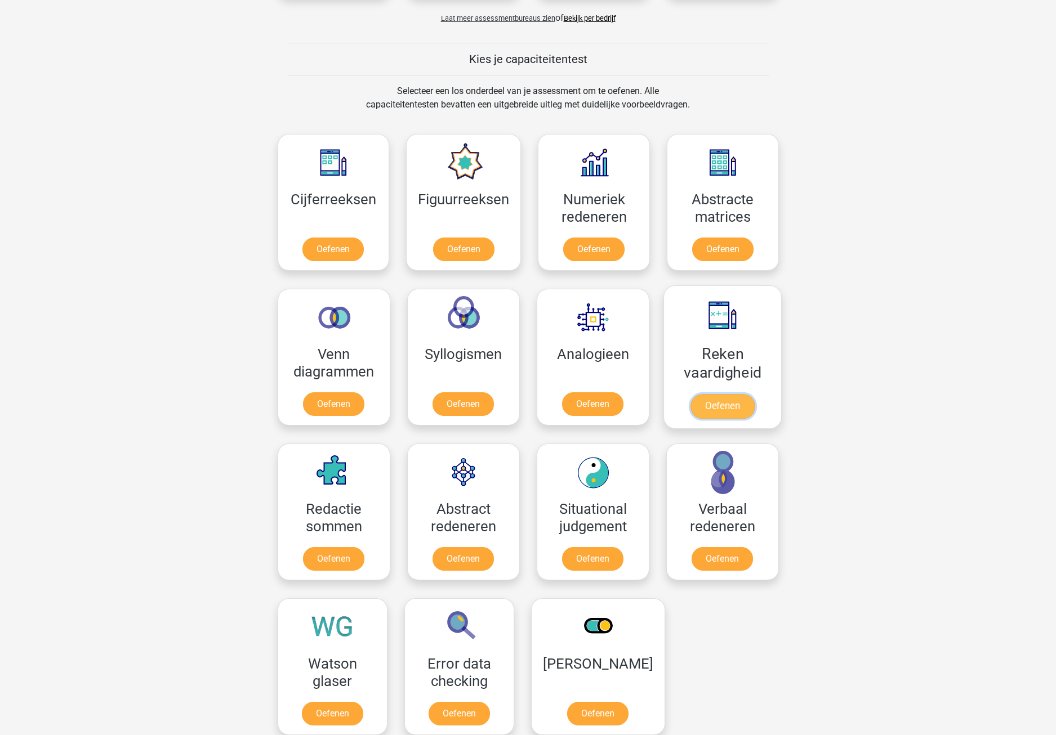
click at [718, 405] on link "Oefenen" at bounding box center [722, 406] width 64 height 25
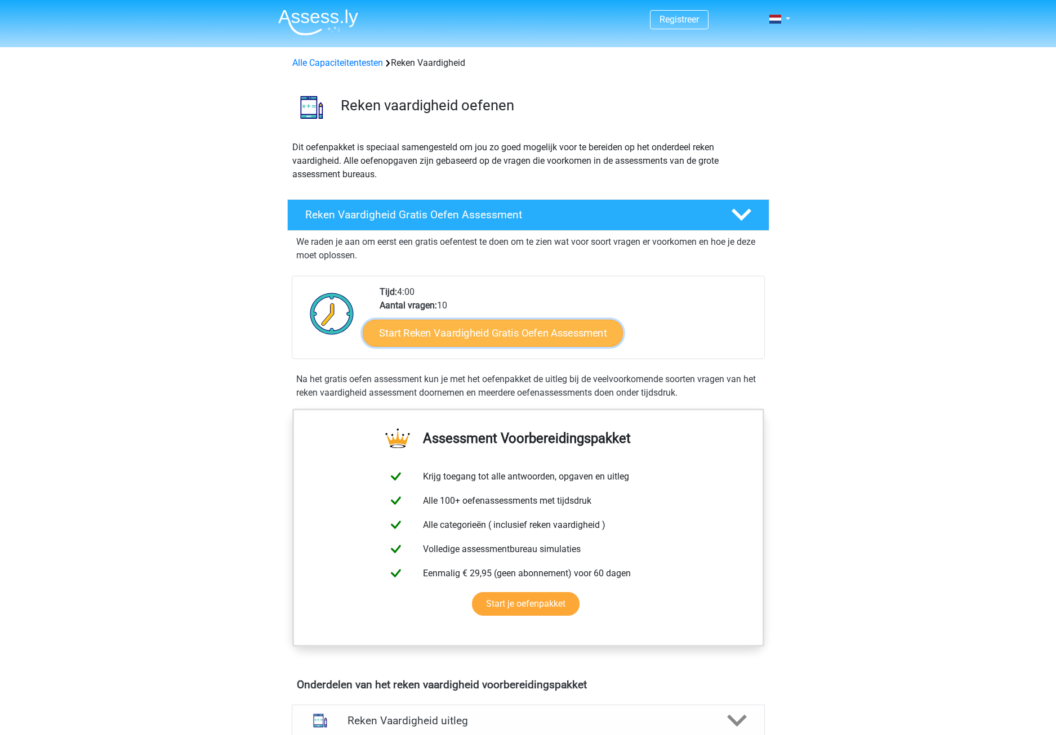
click at [521, 341] on link "Start Reken Vaardigheid Gratis Oefen Assessment" at bounding box center [493, 332] width 260 height 27
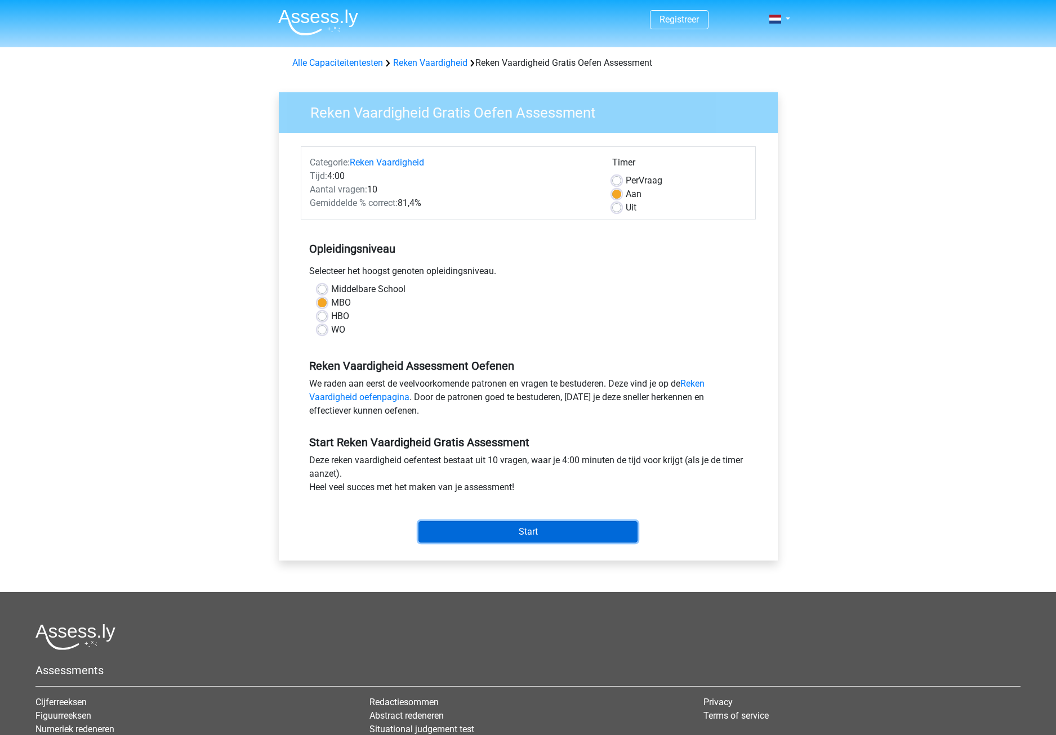
click at [499, 530] on input "Start" at bounding box center [527, 531] width 219 height 21
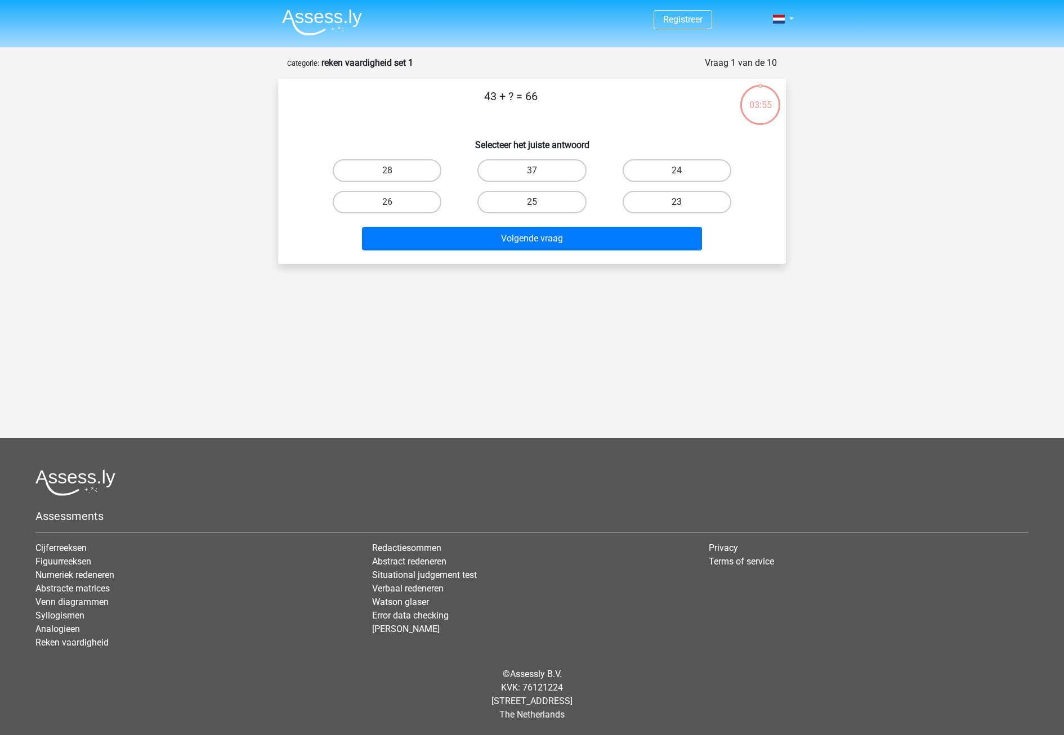
click at [671, 202] on label "23" at bounding box center [677, 202] width 109 height 23
click at [677, 202] on input "23" at bounding box center [680, 205] width 7 height 7
radio input "true"
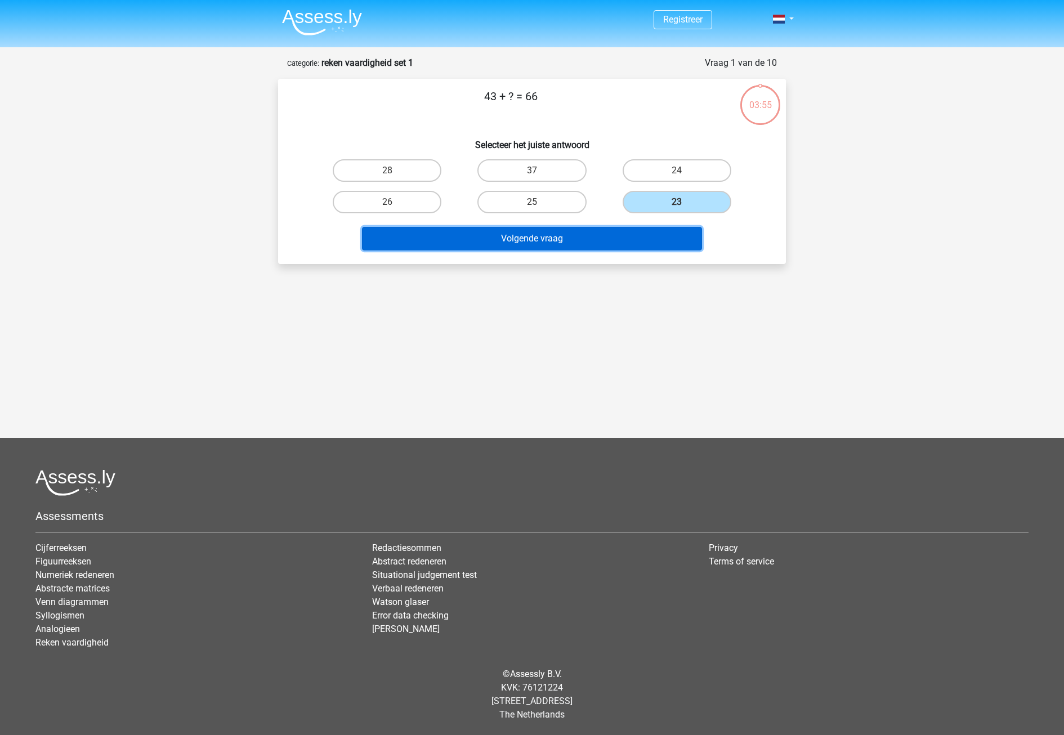
click at [605, 249] on button "Volgende vraag" at bounding box center [532, 239] width 341 height 24
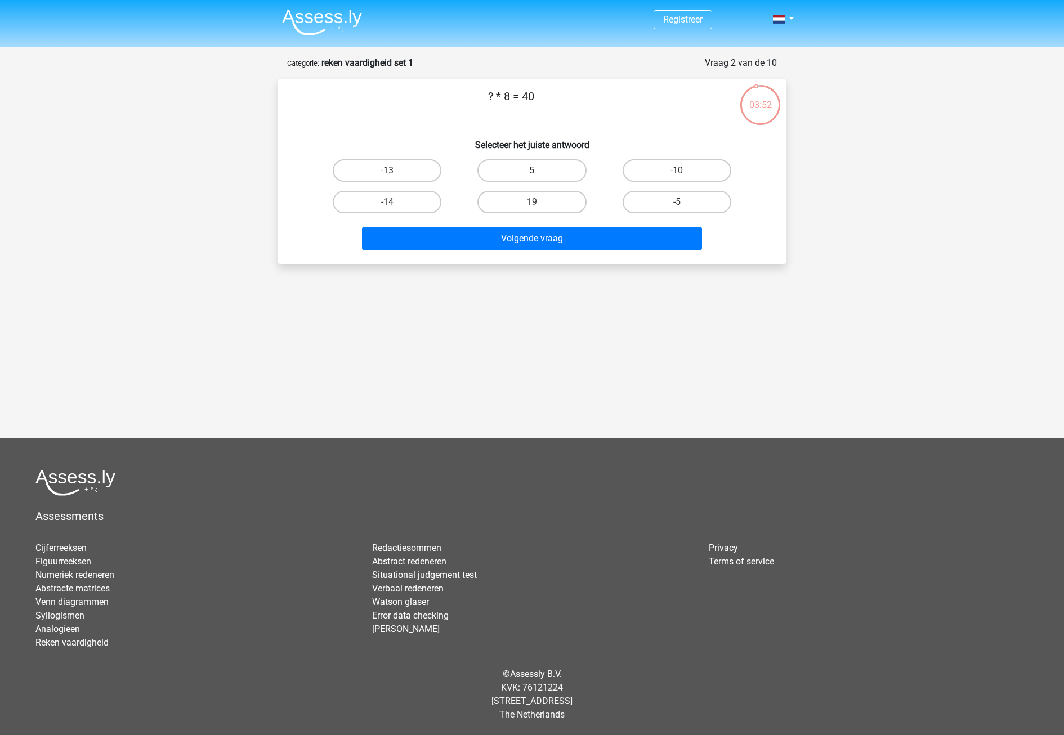
click at [515, 170] on label "5" at bounding box center [531, 170] width 109 height 23
click at [532, 171] on input "5" at bounding box center [535, 174] width 7 height 7
radio input "true"
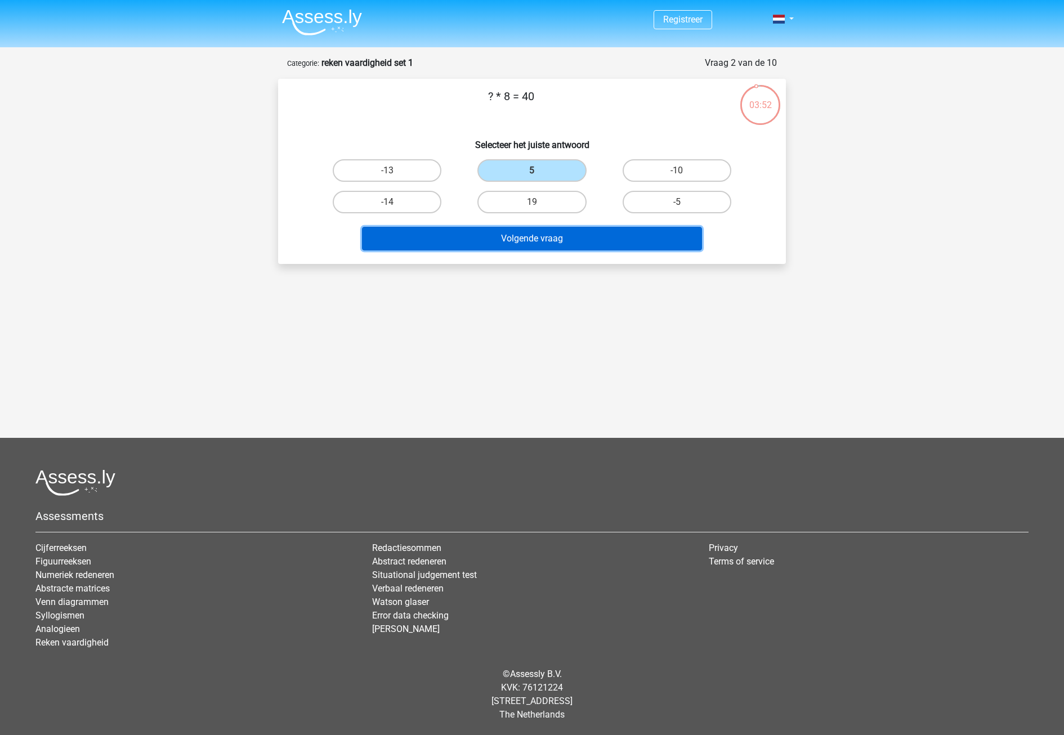
click at [549, 248] on button "Volgende vraag" at bounding box center [532, 239] width 341 height 24
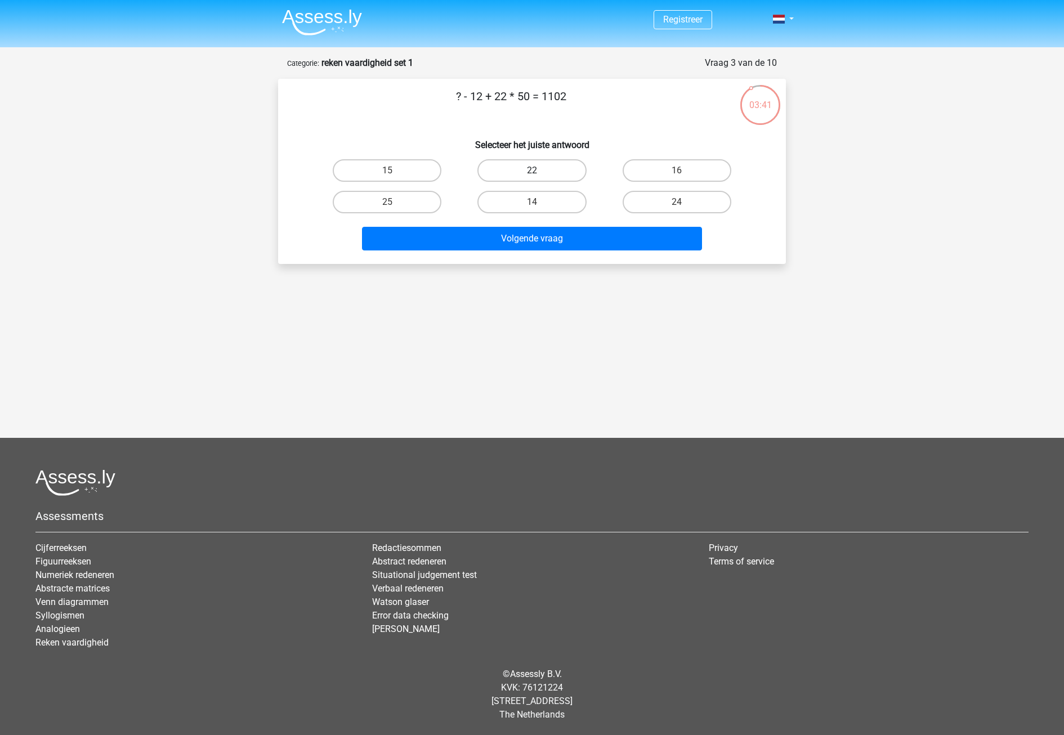
click at [528, 171] on label "22" at bounding box center [531, 170] width 109 height 23
click at [532, 171] on input "22" at bounding box center [535, 174] width 7 height 7
radio input "true"
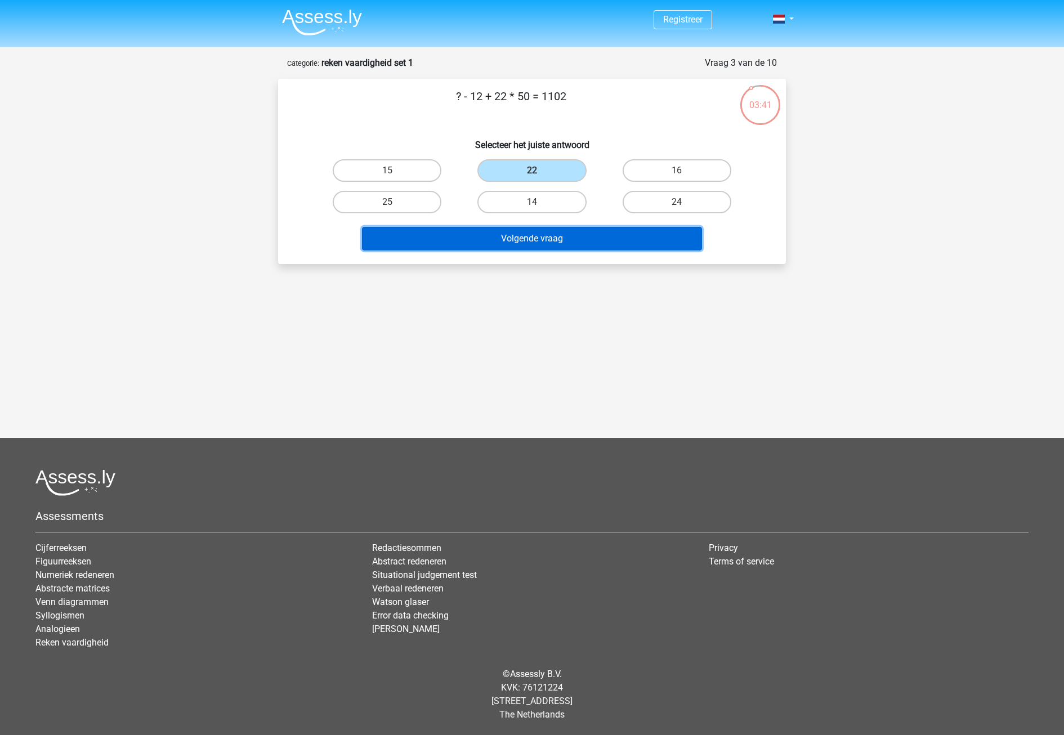
click at [531, 235] on button "Volgende vraag" at bounding box center [532, 239] width 341 height 24
